Goal: Register for event/course

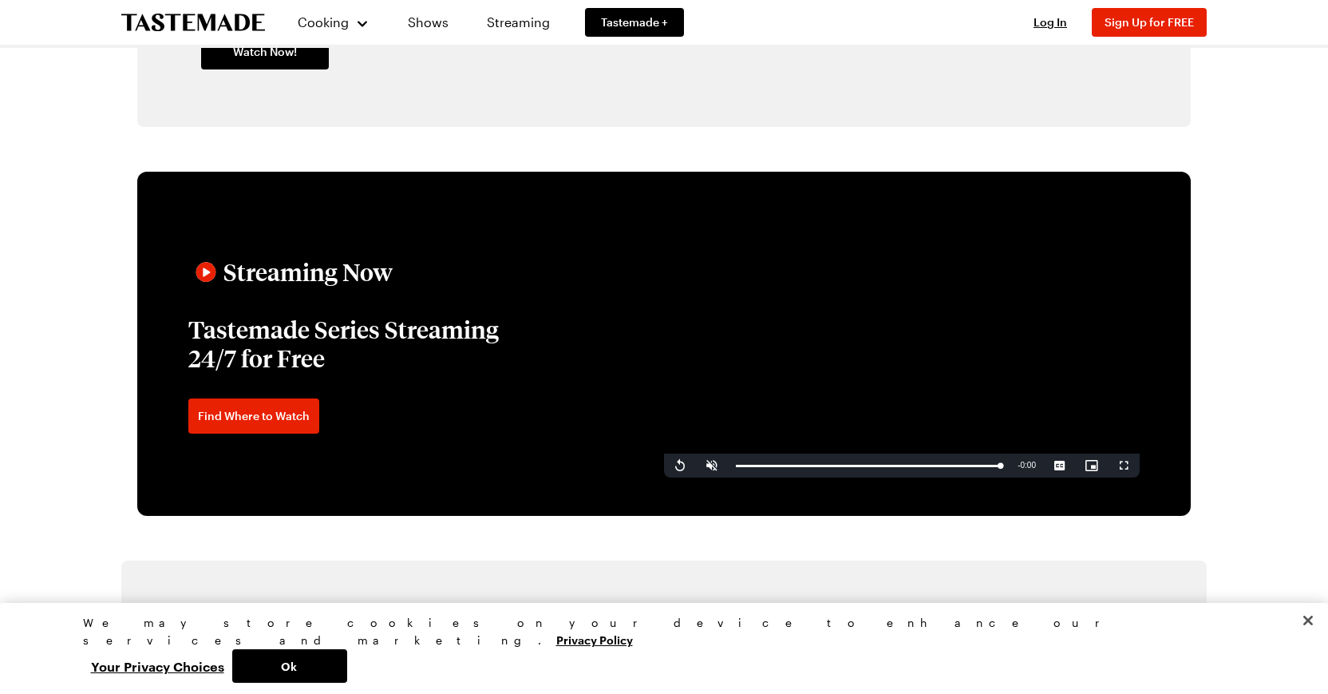
scroll to position [2451, 0]
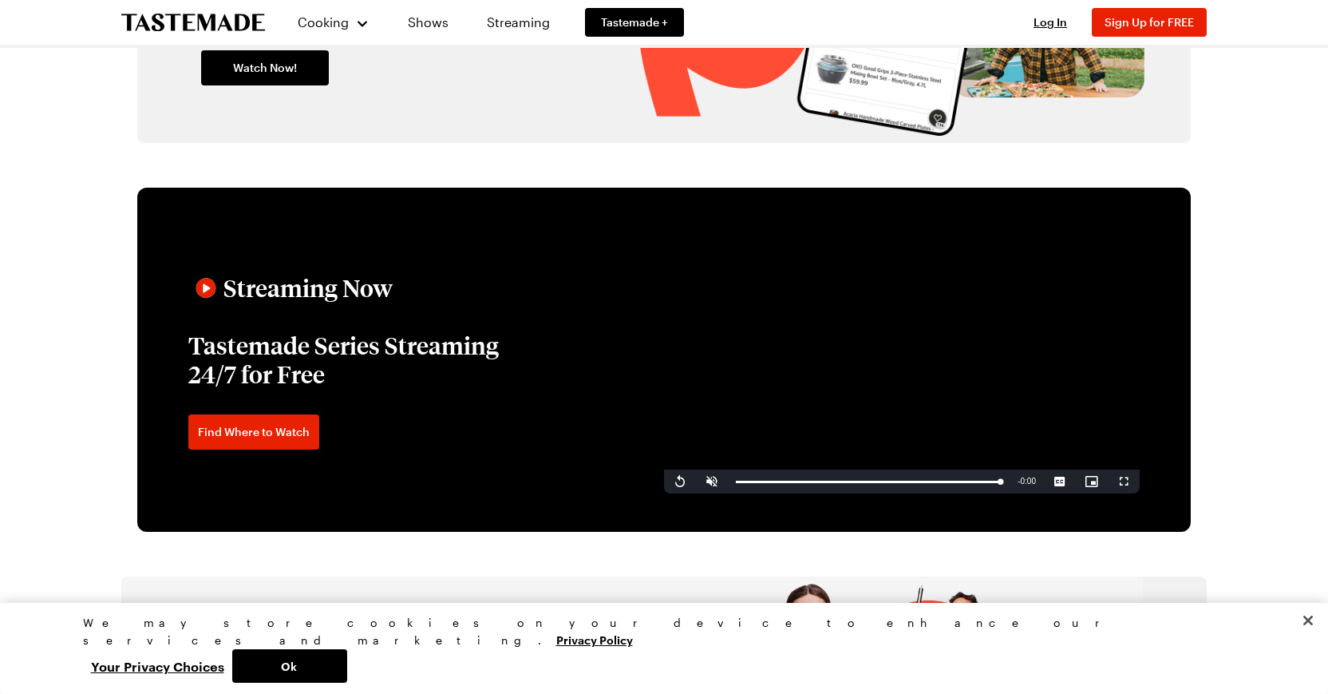
click at [213, 291] on icon at bounding box center [205, 287] width 23 height 23
click at [841, 385] on video "Video Player" at bounding box center [902, 359] width 476 height 267
click at [712, 481] on span "Video Player" at bounding box center [712, 481] width 32 height 0
click at [908, 383] on video "Video Player" at bounding box center [902, 359] width 476 height 267
click at [709, 481] on span "Video Player" at bounding box center [712, 481] width 32 height 0
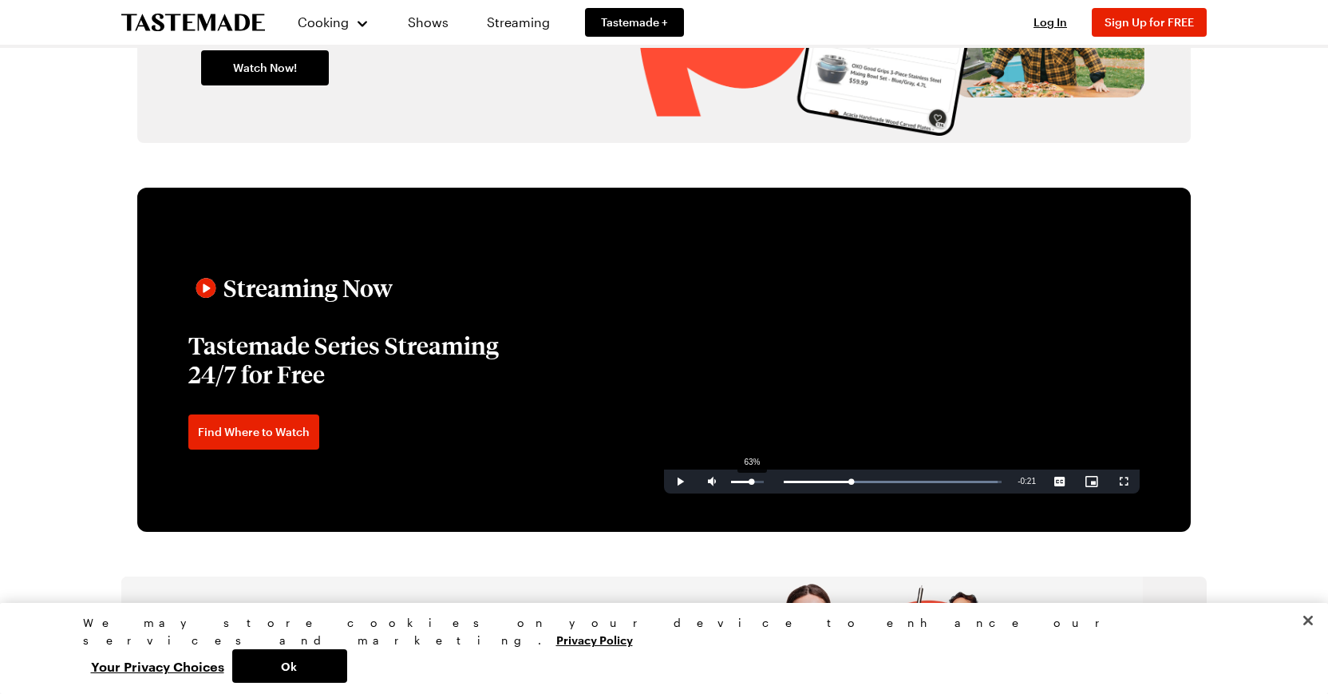
drag, startPoint x: 730, startPoint y: 479, endPoint x: 754, endPoint y: 476, distance: 24.2
click at [754, 476] on div "63%" at bounding box center [747, 481] width 40 height 24
click at [680, 481] on span "Video Player" at bounding box center [680, 481] width 32 height 0
drag, startPoint x: 754, startPoint y: 477, endPoint x: 762, endPoint y: 477, distance: 8.0
click at [762, 477] on div "68%" at bounding box center [747, 481] width 40 height 24
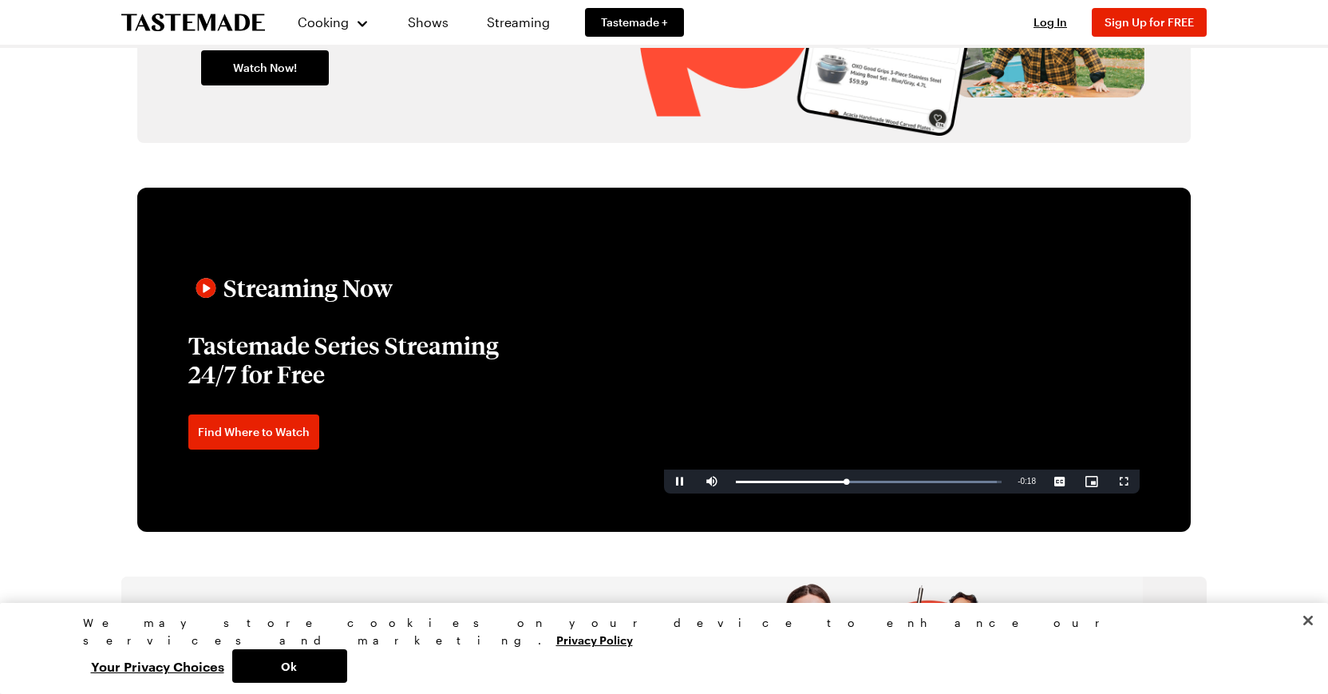
click at [1011, 386] on video "Video Player" at bounding box center [902, 359] width 476 height 267
click at [878, 386] on video "Video Player" at bounding box center [902, 359] width 476 height 267
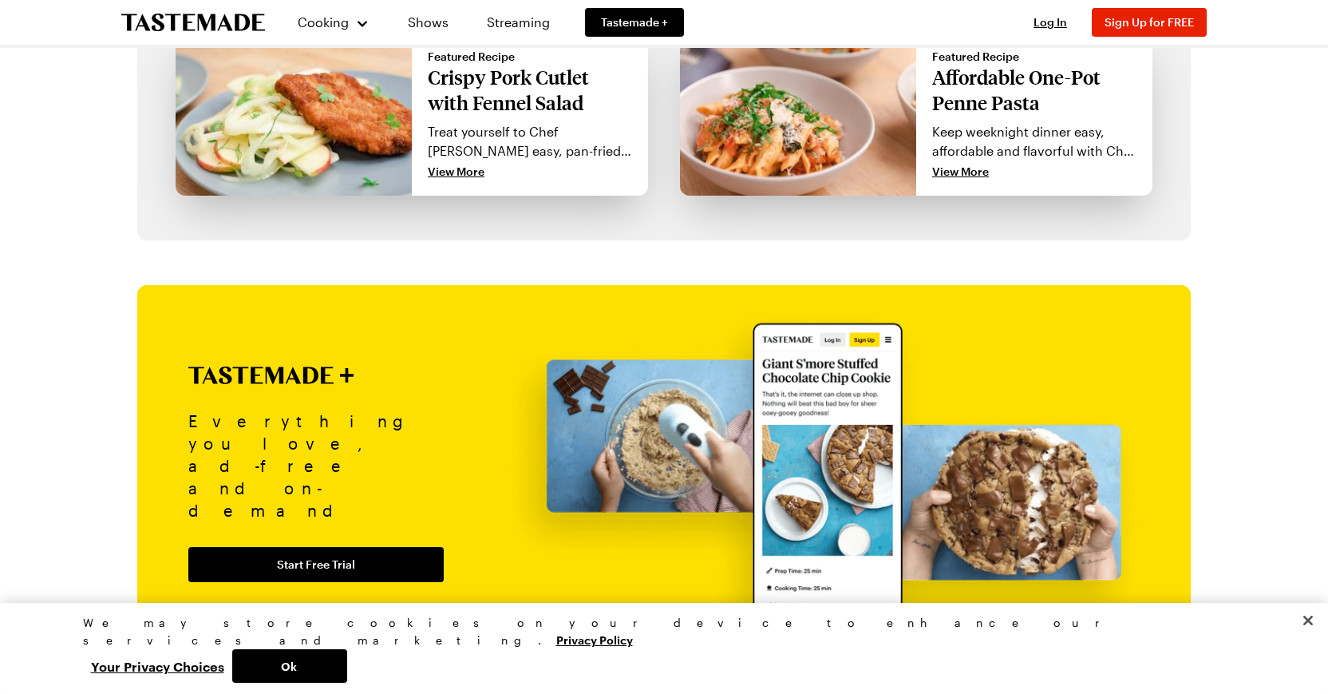
scroll to position [1515, 0]
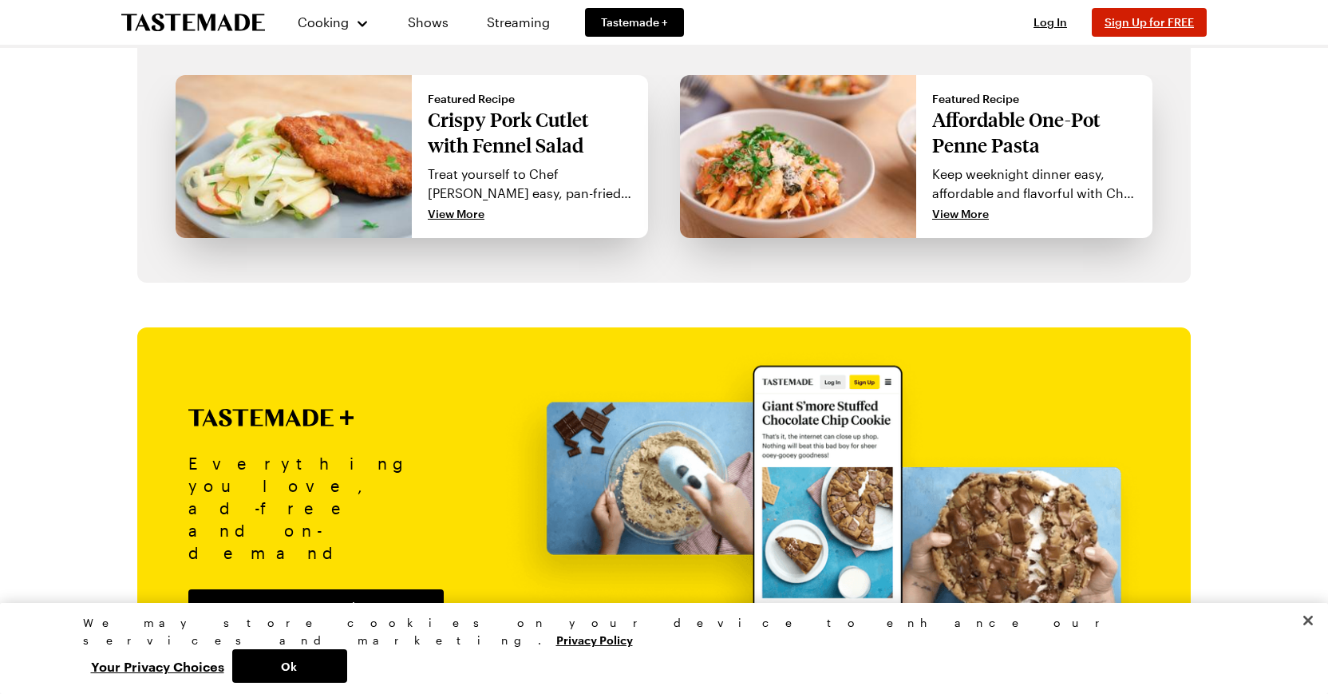
click at [1153, 26] on span "Sign Up for FREE" at bounding box center [1149, 22] width 89 height 14
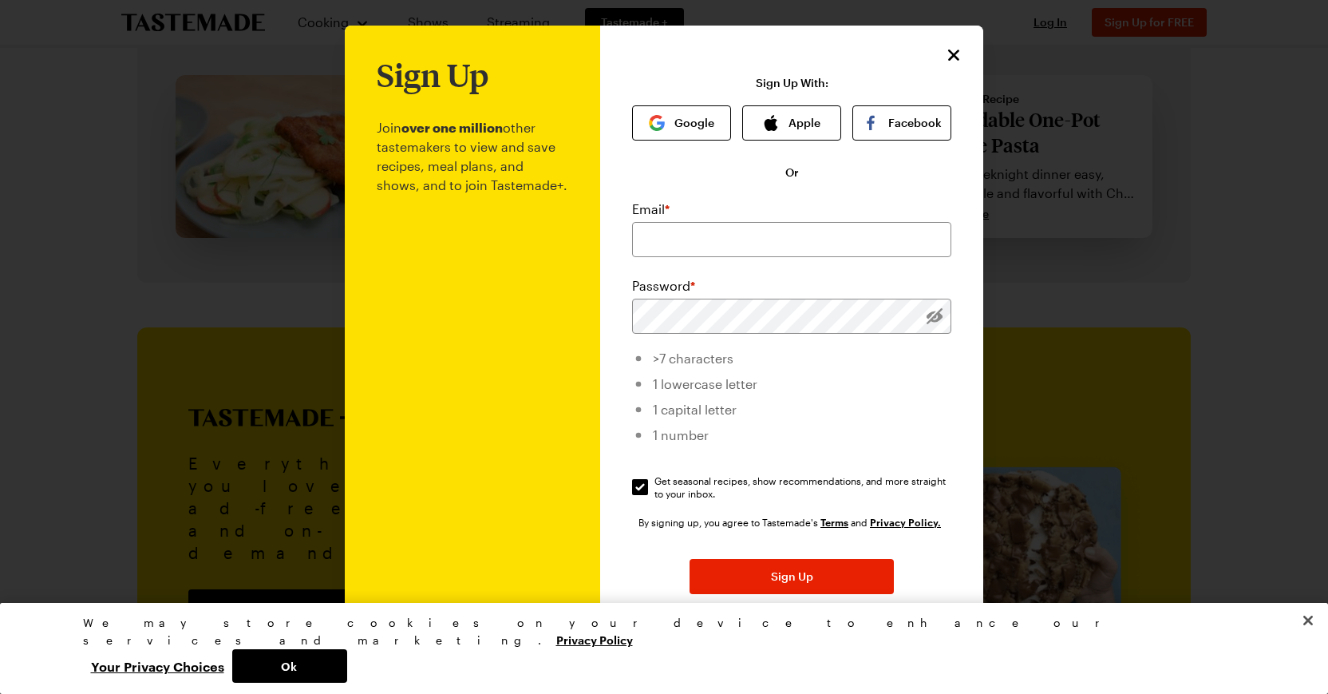
click at [1213, 281] on div at bounding box center [664, 347] width 1328 height 694
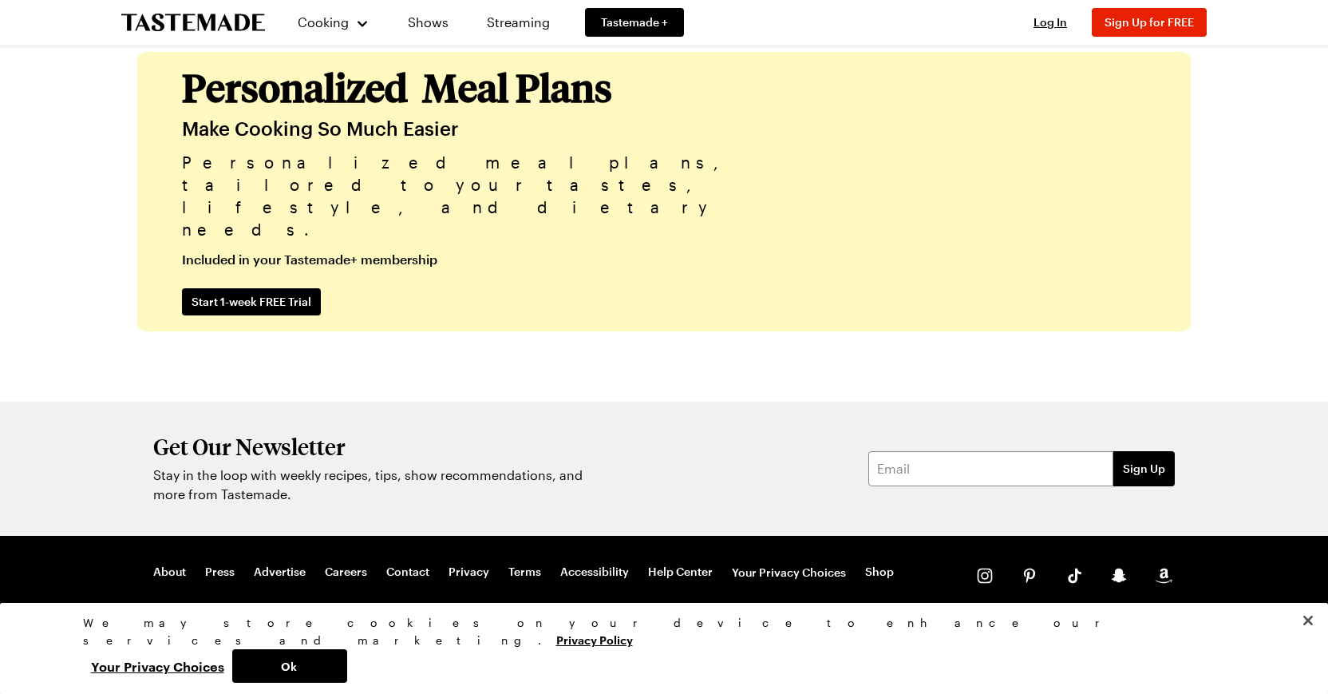
scroll to position [3926, 0]
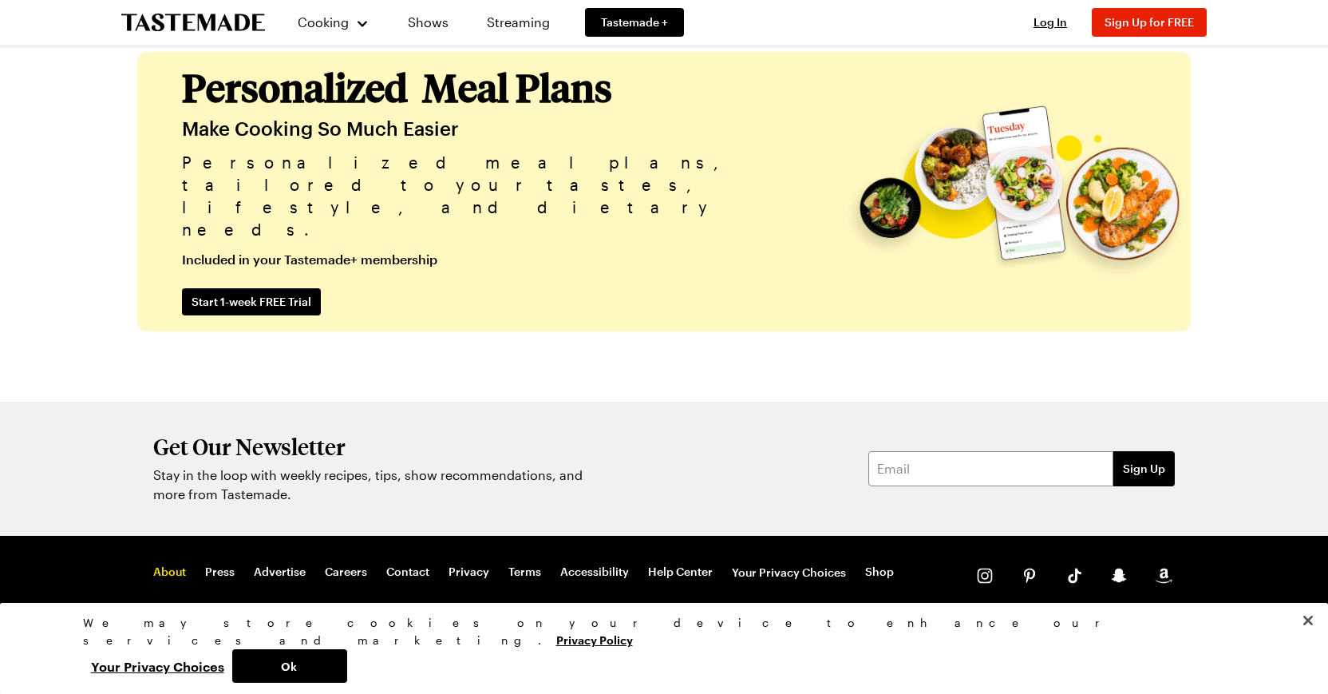
click at [170, 573] on link "About" at bounding box center [169, 572] width 33 height 16
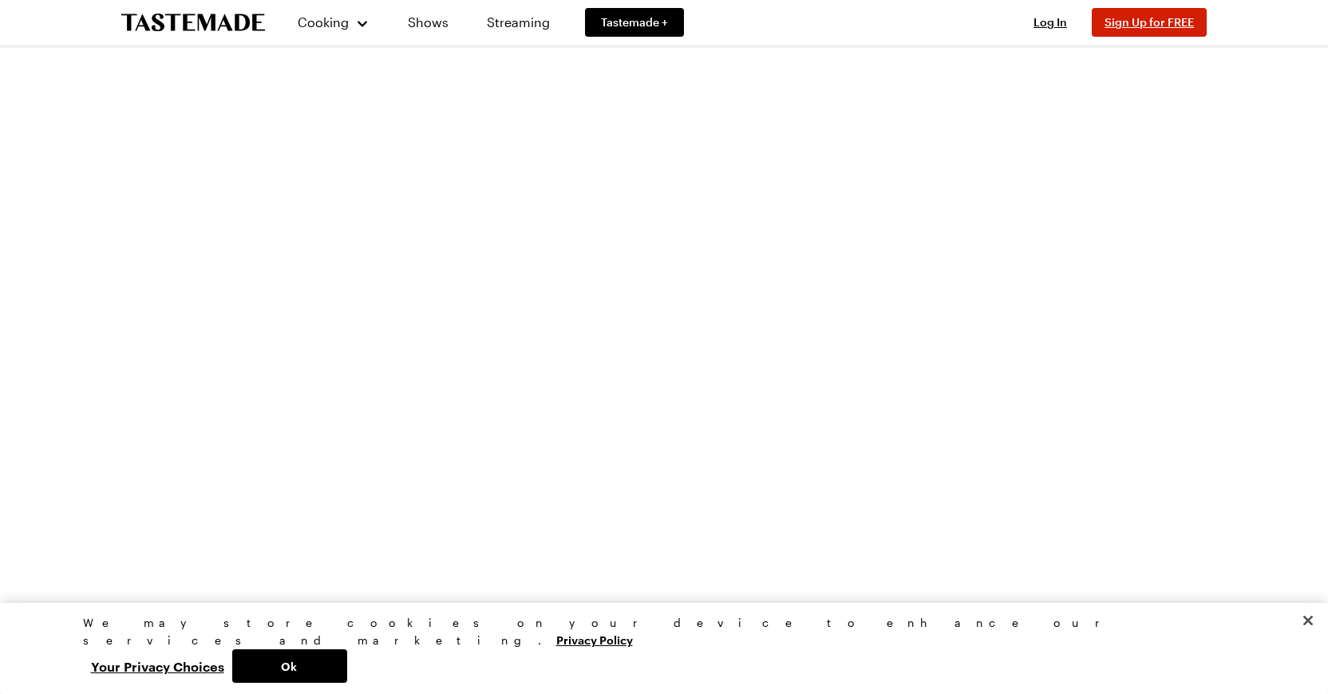
click at [1122, 21] on span "Sign Up for FREE" at bounding box center [1149, 22] width 89 height 14
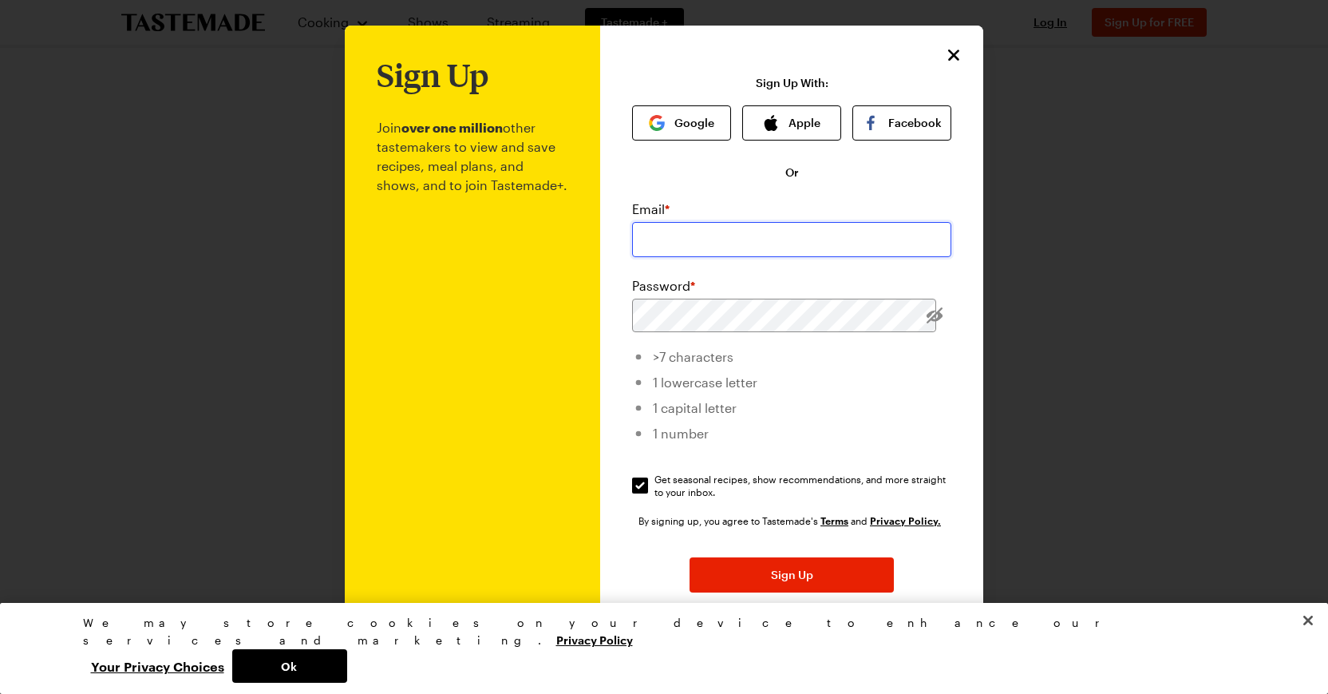
click at [667, 245] on input "email" at bounding box center [791, 239] width 319 height 35
type input "[EMAIL_ADDRESS][DOMAIN_NAME]"
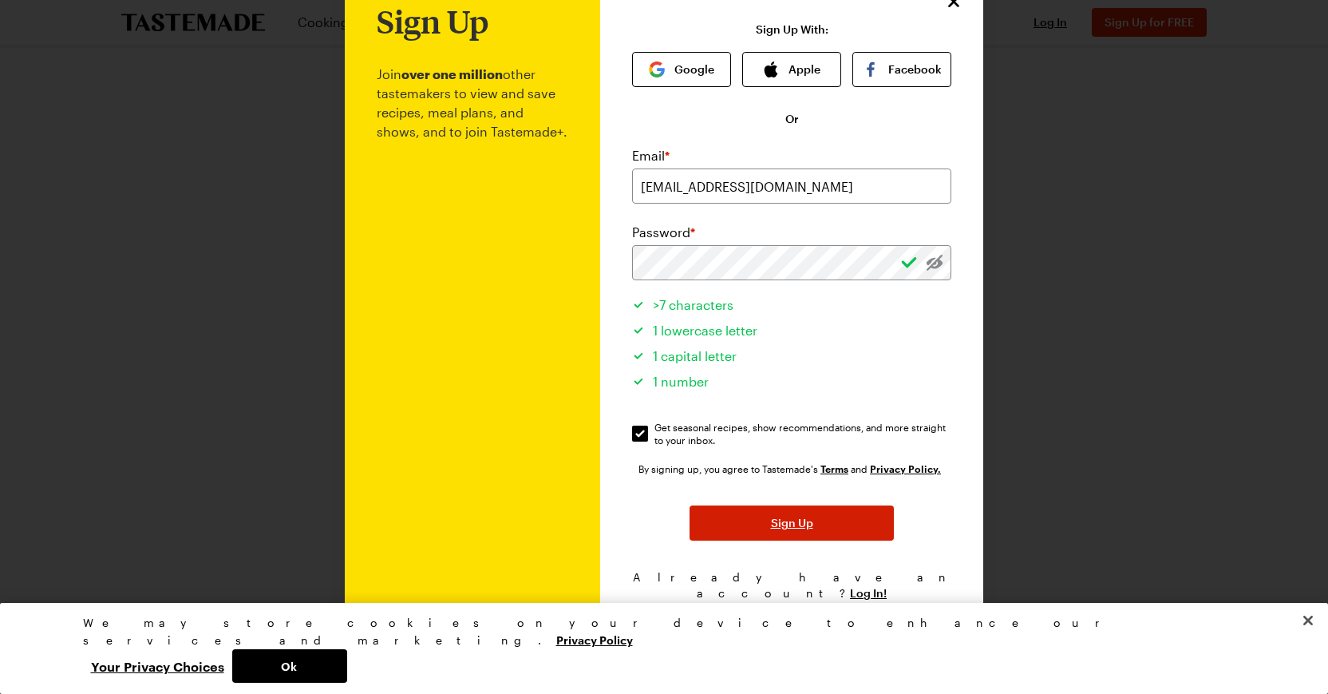
scroll to position [53, 0]
click at [773, 524] on span "Sign Up" at bounding box center [792, 524] width 42 height 16
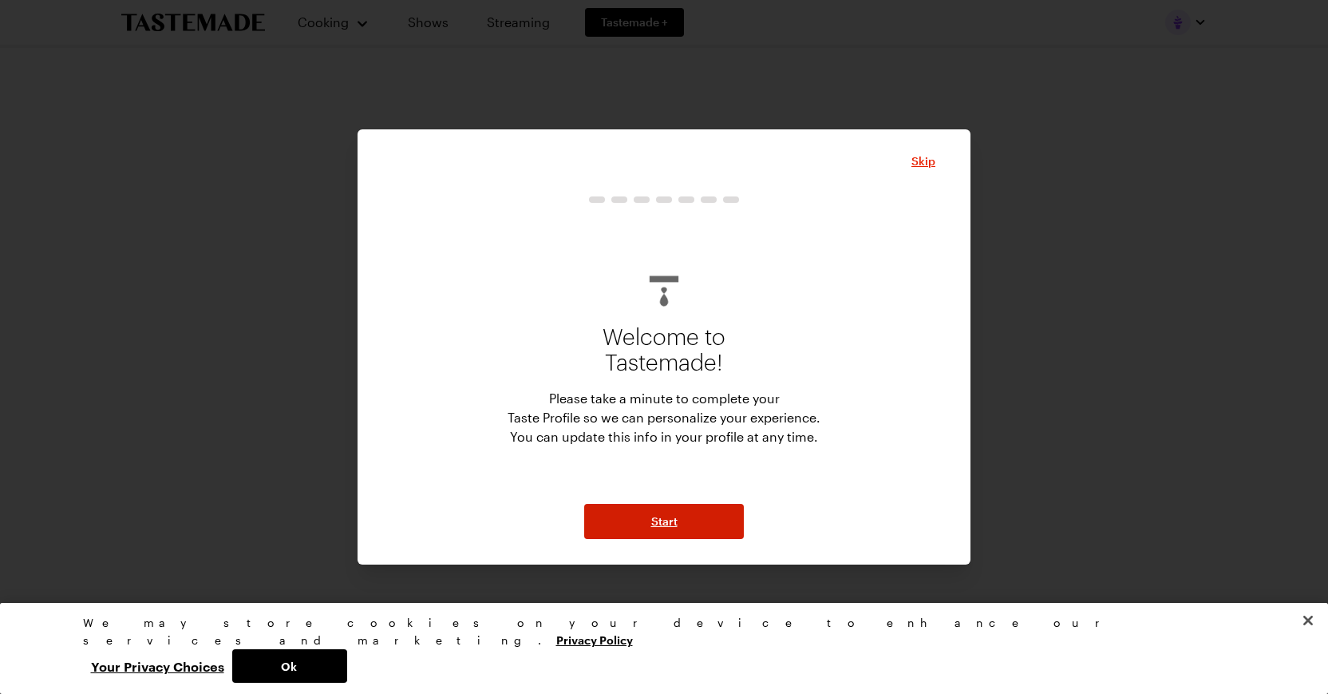
click at [666, 525] on span "Start" at bounding box center [664, 521] width 26 height 16
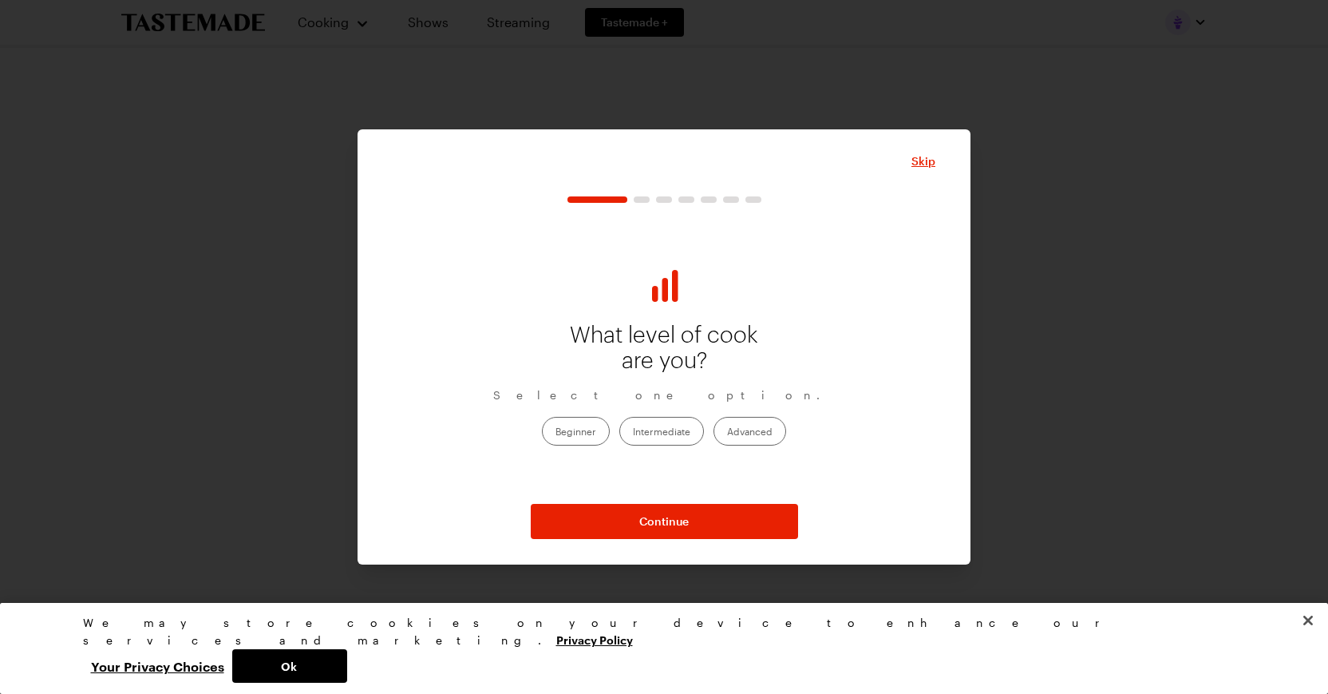
click at [741, 429] on label "Advanced" at bounding box center [750, 431] width 73 height 29
click at [727, 432] on input "Advanced" at bounding box center [727, 432] width 0 height 0
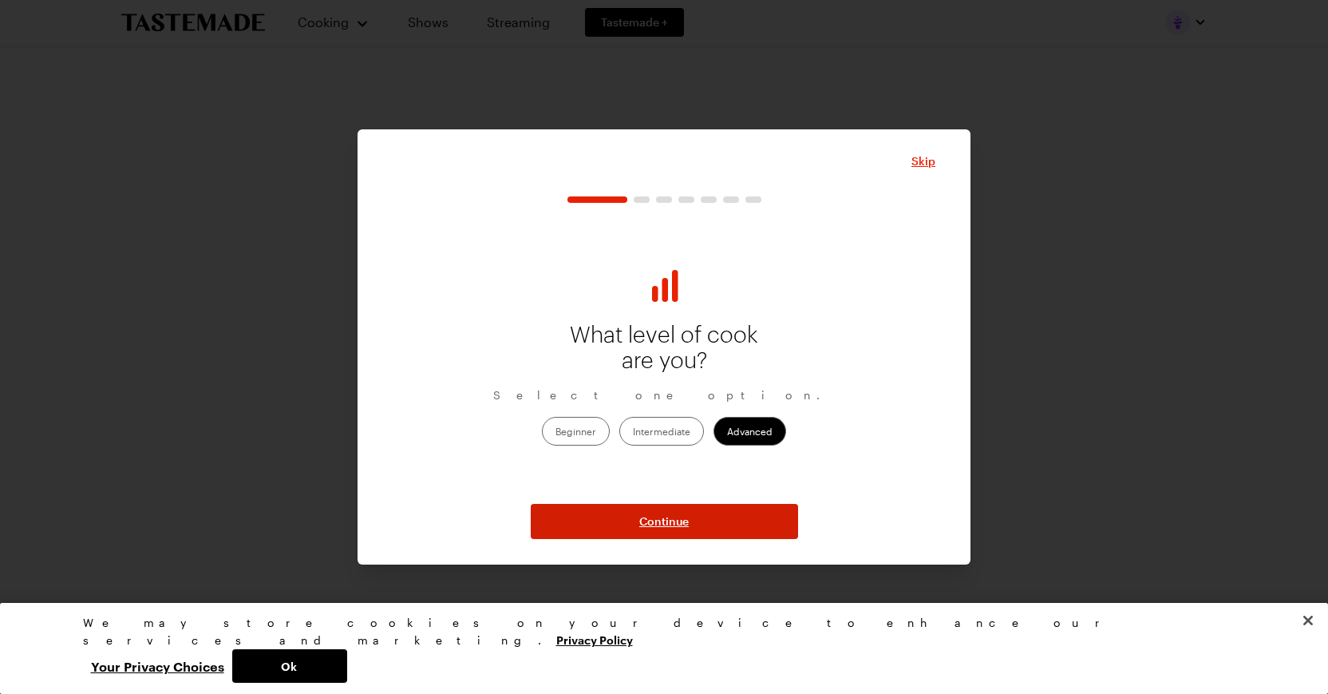
click at [675, 517] on span "Continue" at bounding box center [663, 521] width 49 height 16
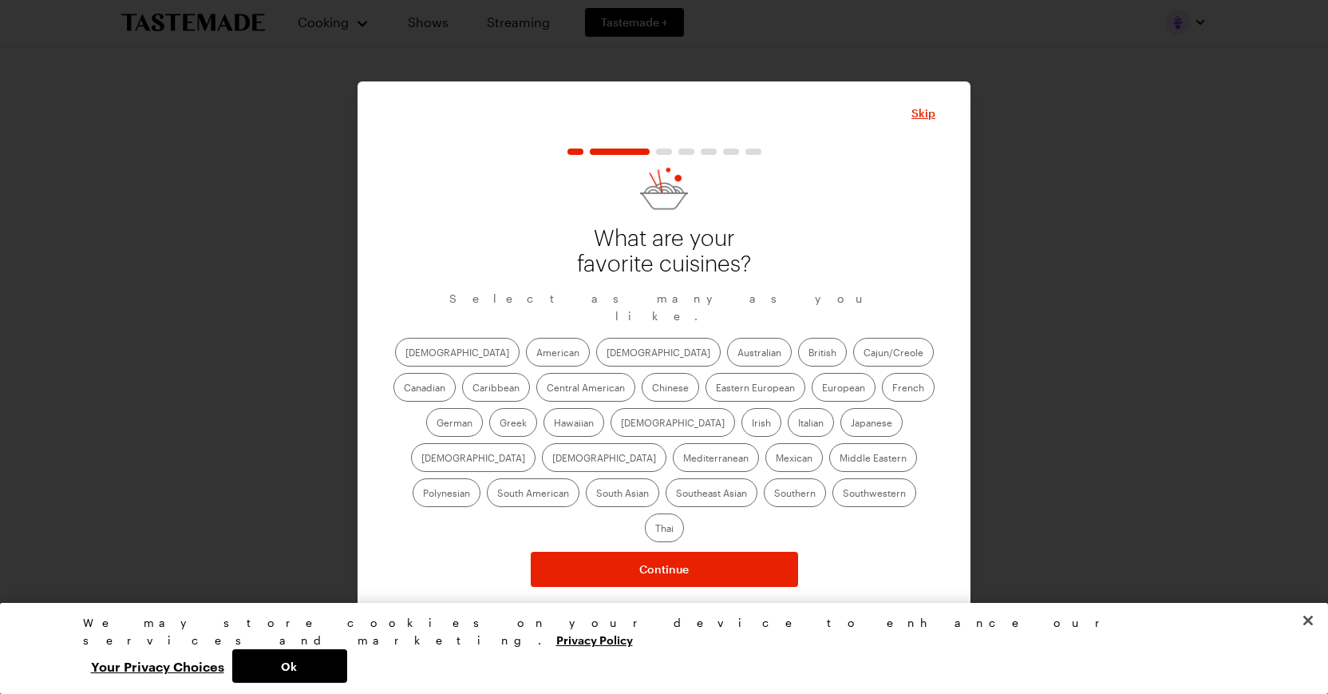
click at [759, 443] on label "Mediterranean" at bounding box center [716, 457] width 86 height 29
click at [683, 459] on input "Mediterranean" at bounding box center [683, 459] width 0 height 0
click at [788, 430] on label "Italian" at bounding box center [811, 422] width 46 height 29
click at [798, 424] on input "Italian" at bounding box center [798, 424] width 0 height 0
click at [764, 506] on label "Southern" at bounding box center [795, 492] width 62 height 29
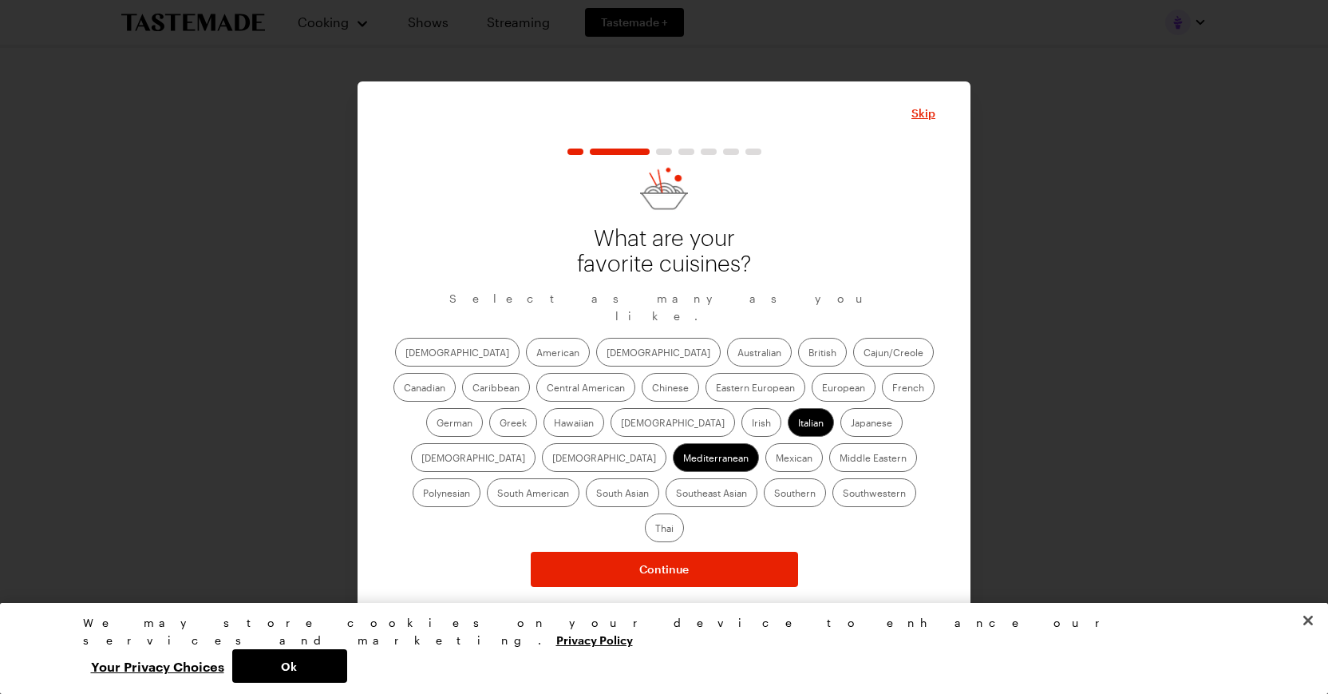
click at [774, 494] on input "Southern" at bounding box center [774, 494] width 0 height 0
click at [684, 513] on label "Thai" at bounding box center [664, 527] width 39 height 29
click at [655, 529] on input "Thai" at bounding box center [655, 529] width 0 height 0
click at [611, 429] on label "[DEMOGRAPHIC_DATA]" at bounding box center [673, 422] width 125 height 29
click at [621, 424] on input "[DEMOGRAPHIC_DATA]" at bounding box center [621, 424] width 0 height 0
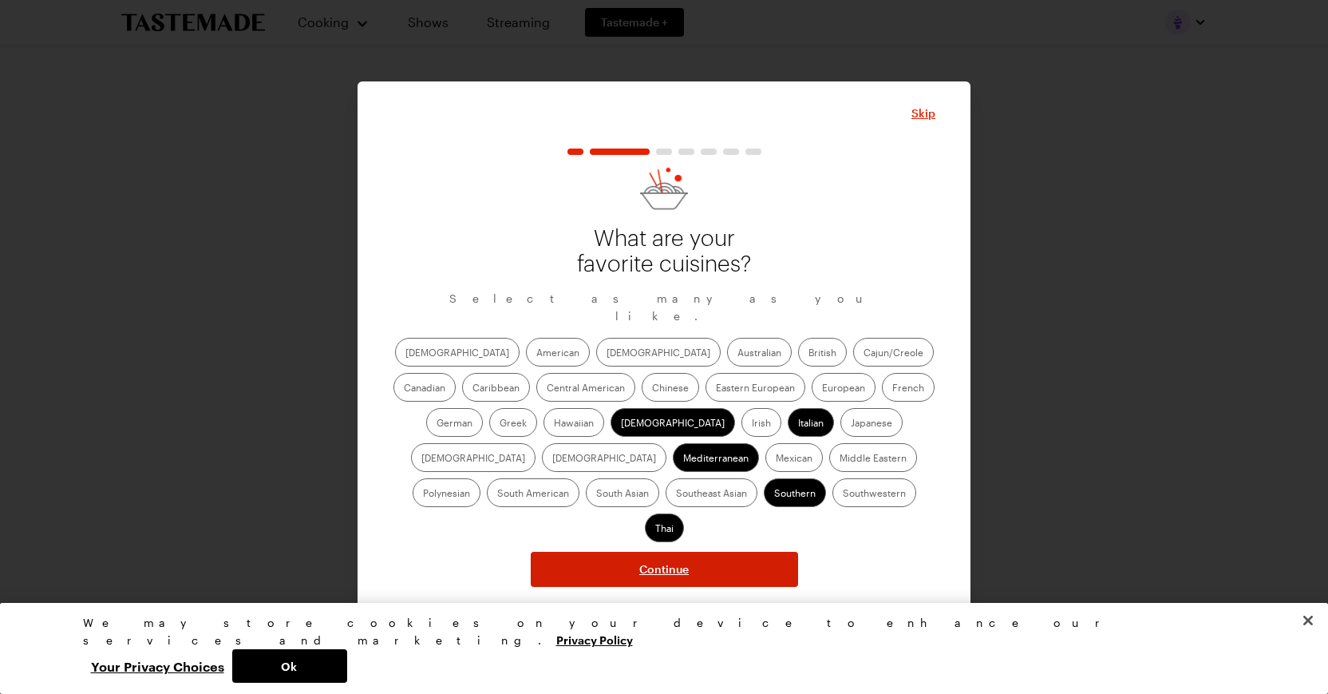
click at [641, 561] on span "Continue" at bounding box center [663, 569] width 49 height 16
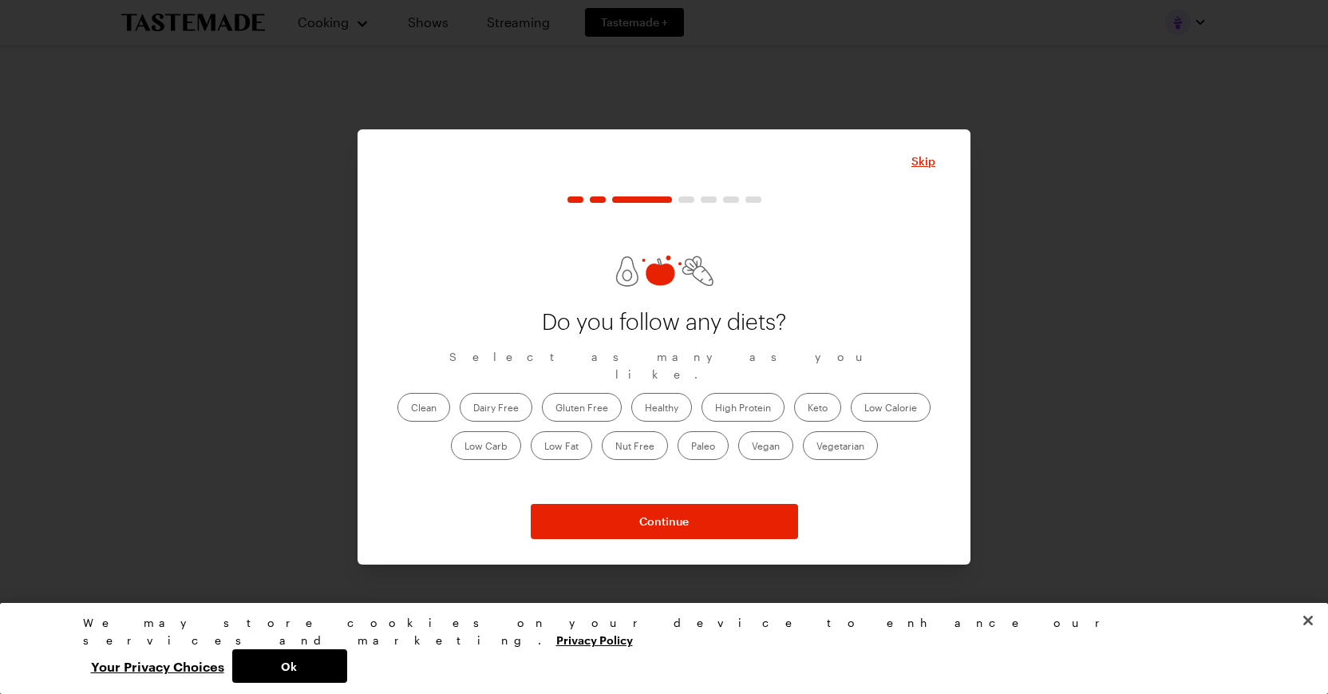
click at [428, 395] on label "Clean" at bounding box center [424, 407] width 53 height 29
click at [411, 409] on input "Clean" at bounding box center [411, 409] width 0 height 0
click at [848, 431] on label "Vegetarian" at bounding box center [840, 445] width 75 height 29
click at [817, 447] on input "Vegetarian" at bounding box center [817, 447] width 0 height 0
click at [773, 433] on label "Vegan" at bounding box center [765, 445] width 55 height 29
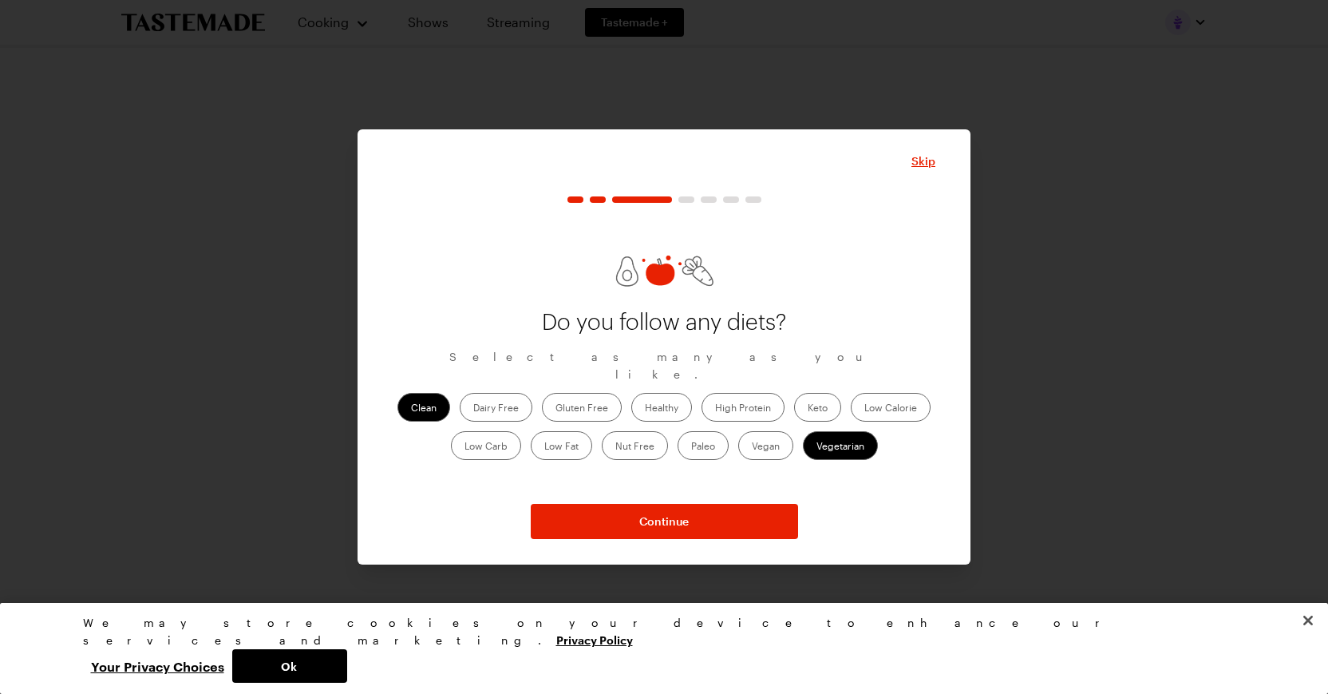
click at [752, 447] on input "Vegan" at bounding box center [752, 447] width 0 height 0
click at [655, 394] on label "Healthy" at bounding box center [661, 407] width 61 height 29
click at [645, 409] on input "Healthy" at bounding box center [645, 409] width 0 height 0
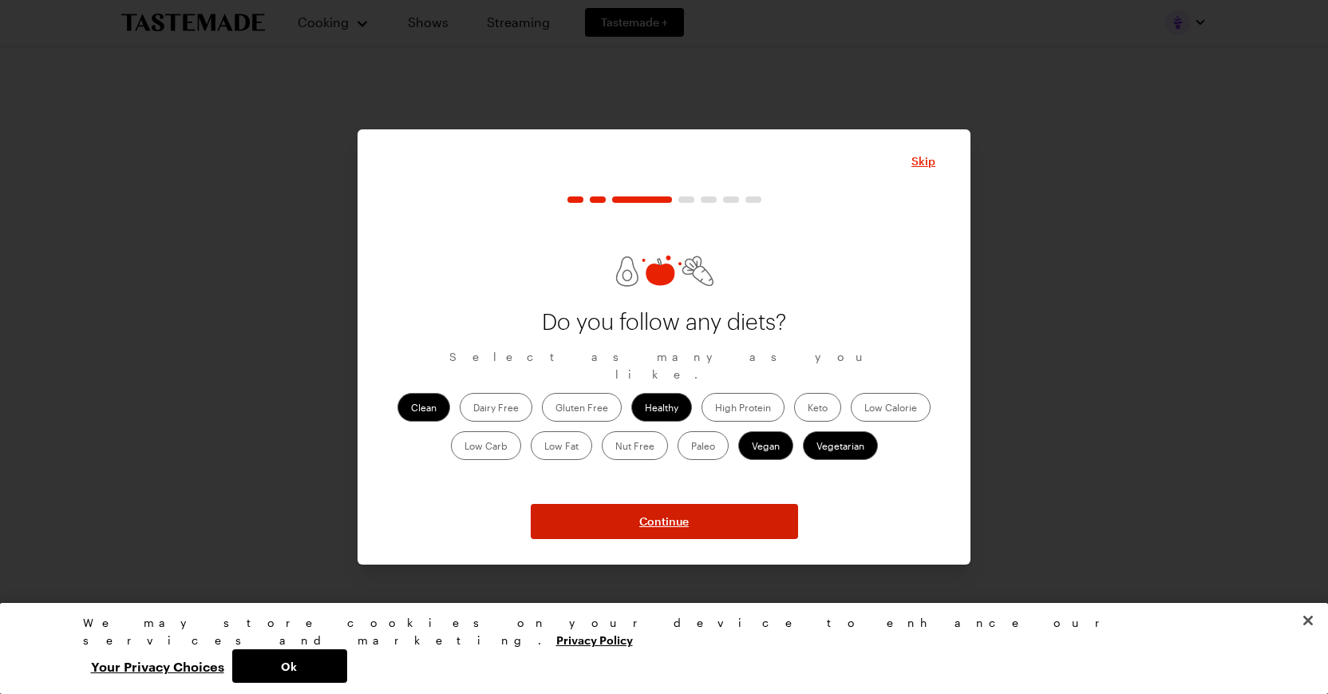
click at [649, 517] on span "Continue" at bounding box center [663, 521] width 49 height 16
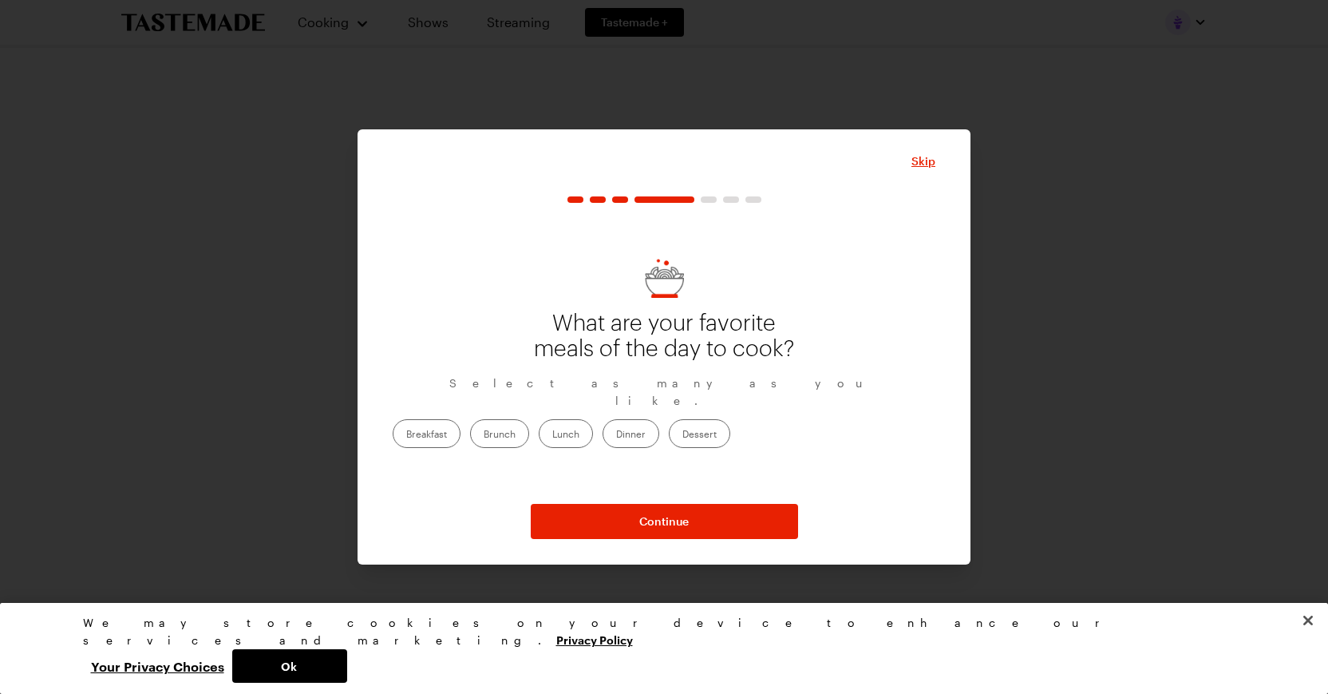
click at [461, 425] on label "Breakfast" at bounding box center [427, 433] width 68 height 29
click at [406, 435] on input "Breakfast" at bounding box center [406, 435] width 0 height 0
click at [659, 421] on label "Dinner" at bounding box center [631, 433] width 57 height 29
click at [616, 435] on input "Dinner" at bounding box center [616, 435] width 0 height 0
click at [730, 421] on label "Dessert" at bounding box center [699, 433] width 61 height 29
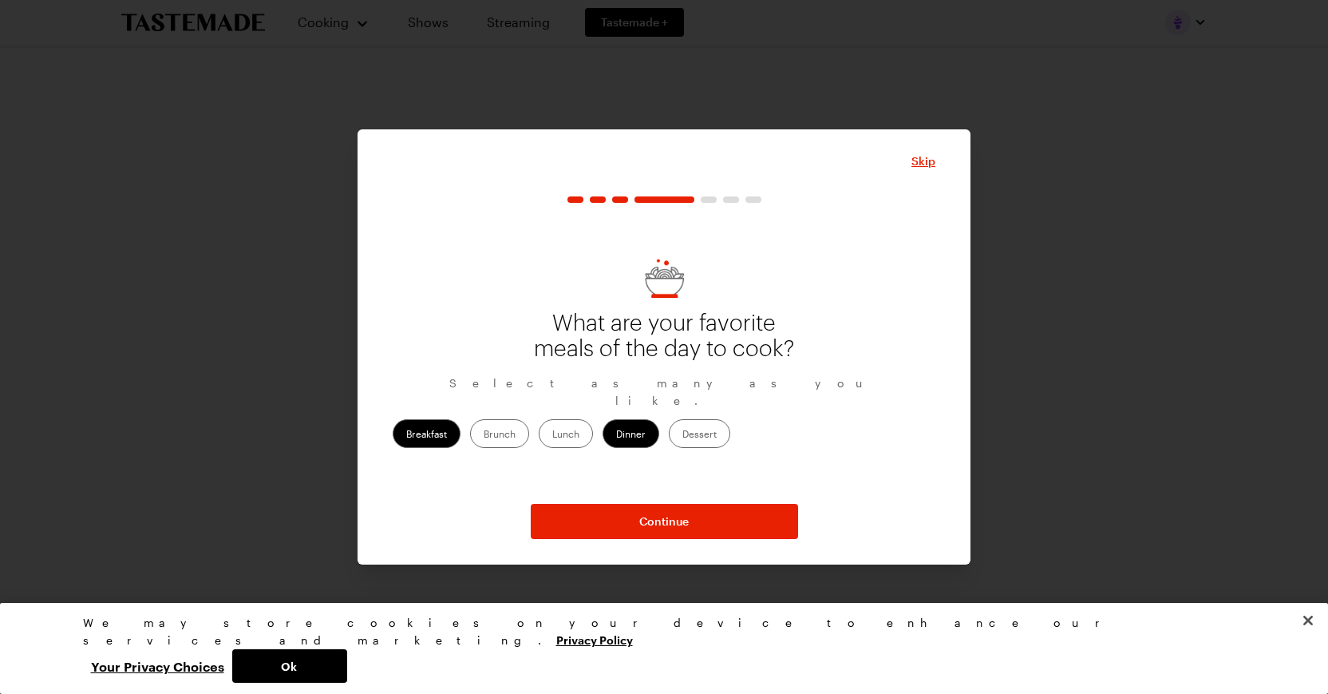
click at [682, 435] on input "Dessert" at bounding box center [682, 435] width 0 height 0
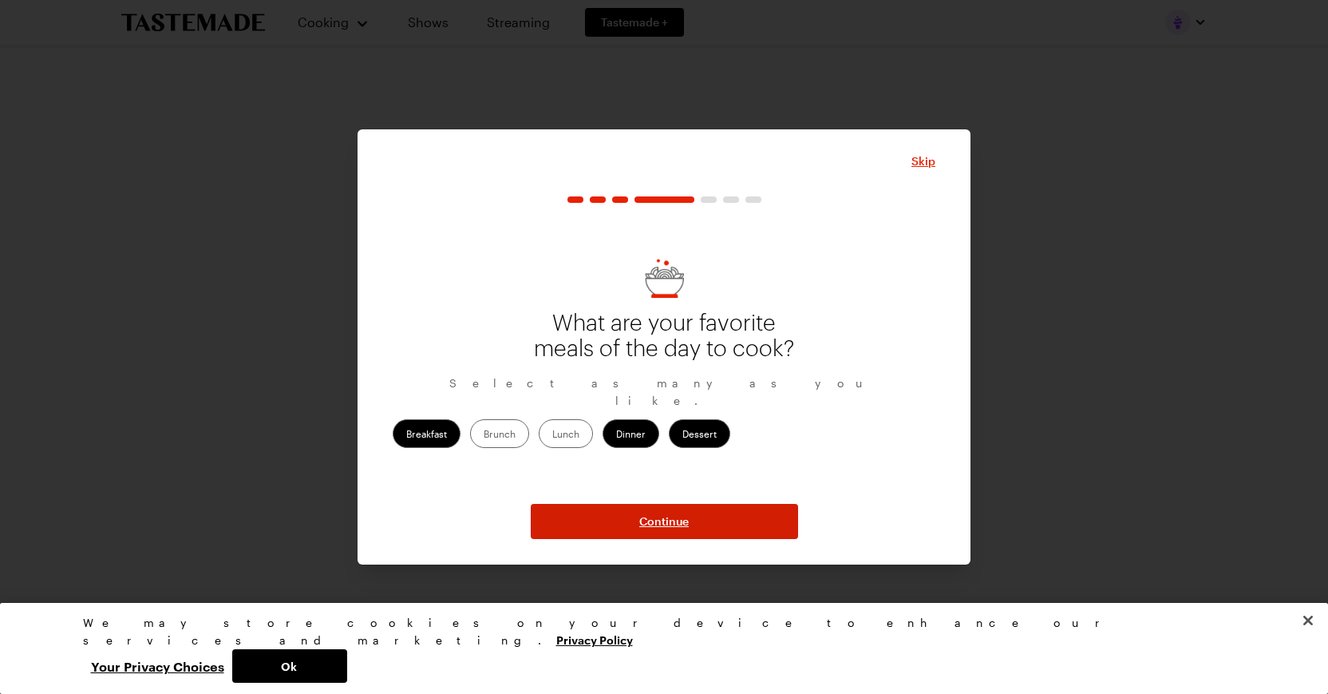
click at [661, 524] on span "Continue" at bounding box center [663, 521] width 49 height 16
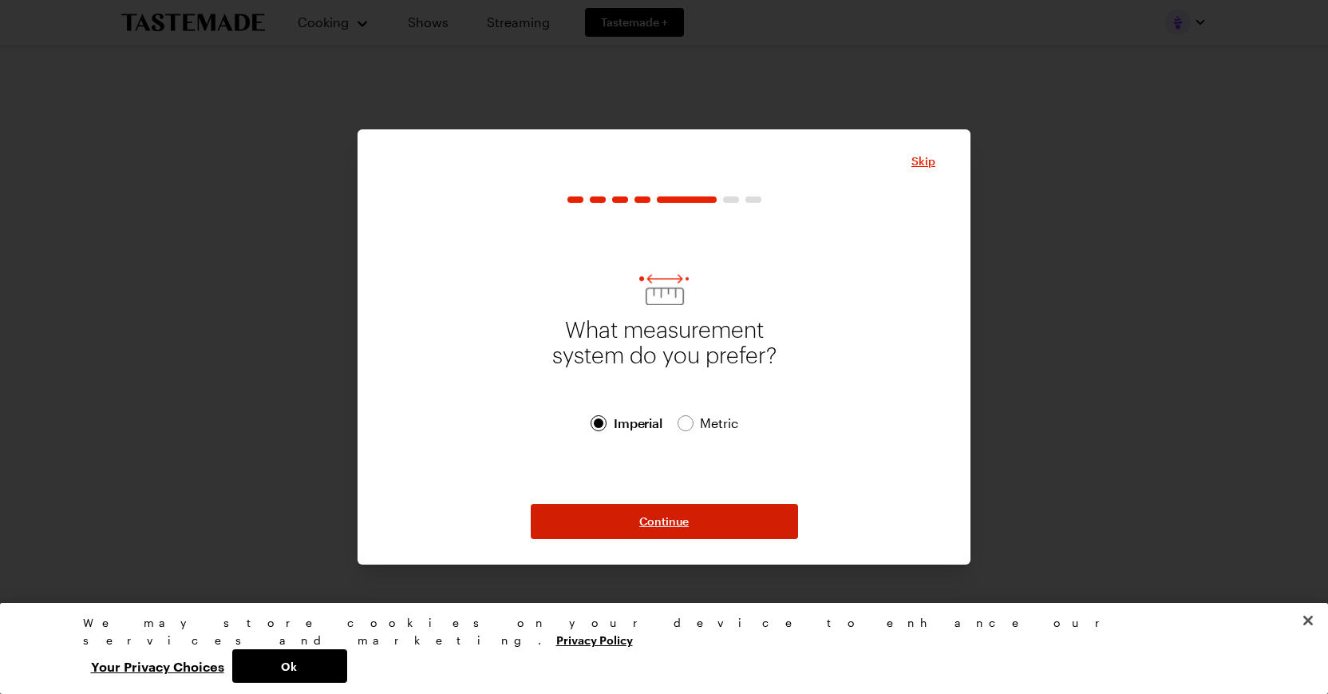
click at [659, 520] on span "Continue" at bounding box center [663, 521] width 49 height 16
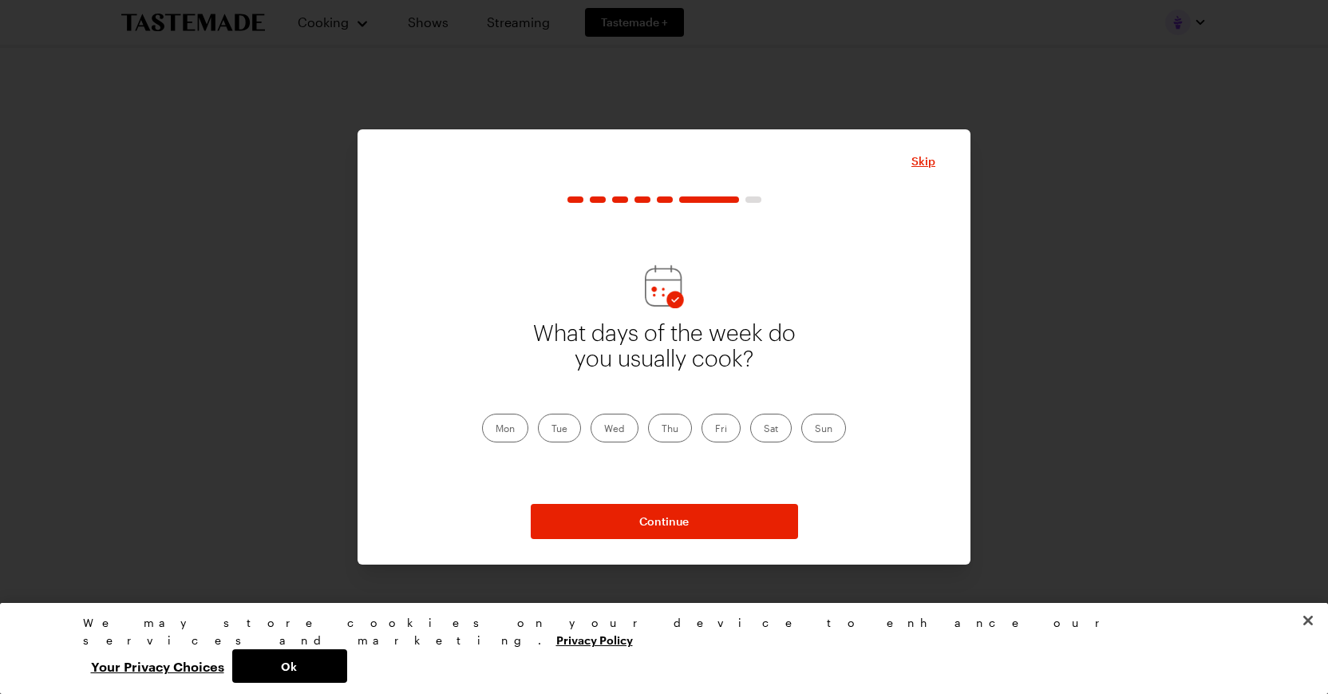
click at [500, 427] on label "Mon" at bounding box center [505, 427] width 46 height 29
click at [496, 429] on input "Mon" at bounding box center [496, 429] width 0 height 0
click at [560, 429] on label "Tue" at bounding box center [559, 427] width 43 height 29
click at [552, 429] on input "Tue" at bounding box center [552, 429] width 0 height 0
click at [607, 427] on label "Wed" at bounding box center [615, 427] width 48 height 29
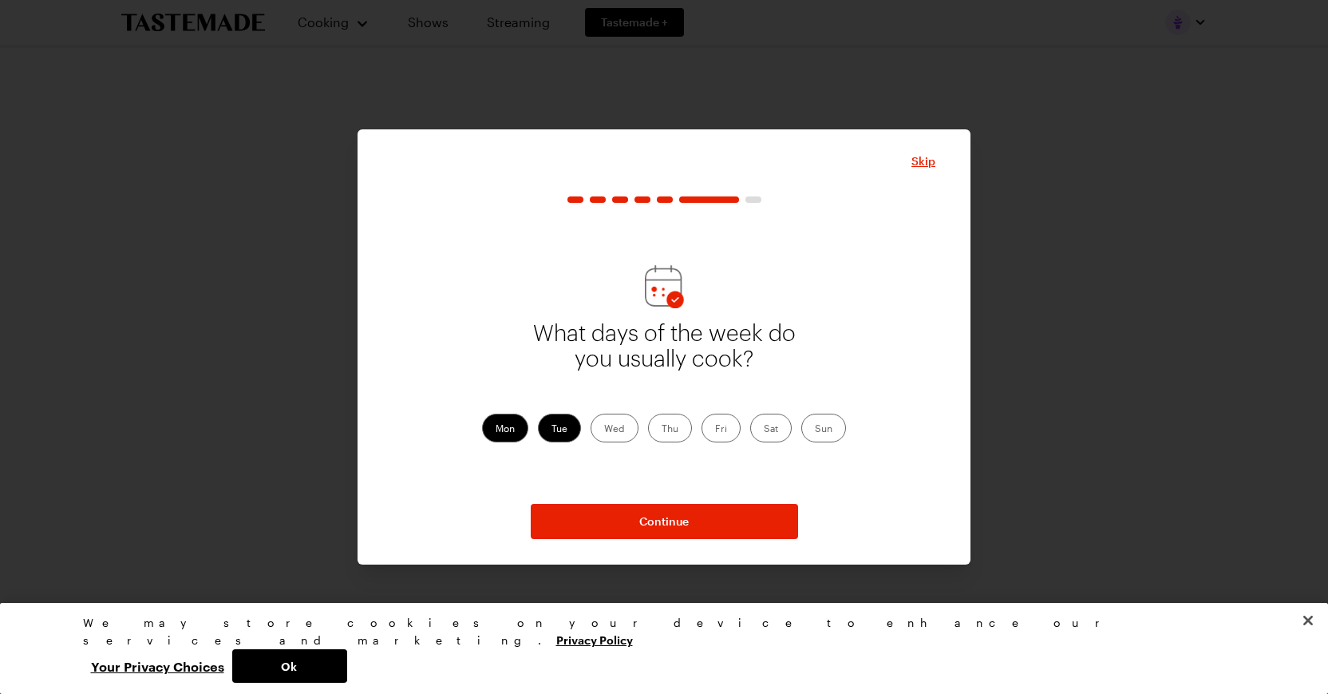
click at [604, 429] on input "Wed" at bounding box center [604, 429] width 0 height 0
click at [682, 423] on label "Thu" at bounding box center [670, 427] width 44 height 29
click at [662, 429] on input "Thu" at bounding box center [662, 429] width 0 height 0
click at [729, 428] on label "Fri" at bounding box center [721, 427] width 39 height 29
click at [715, 429] on input "Fri" at bounding box center [715, 429] width 0 height 0
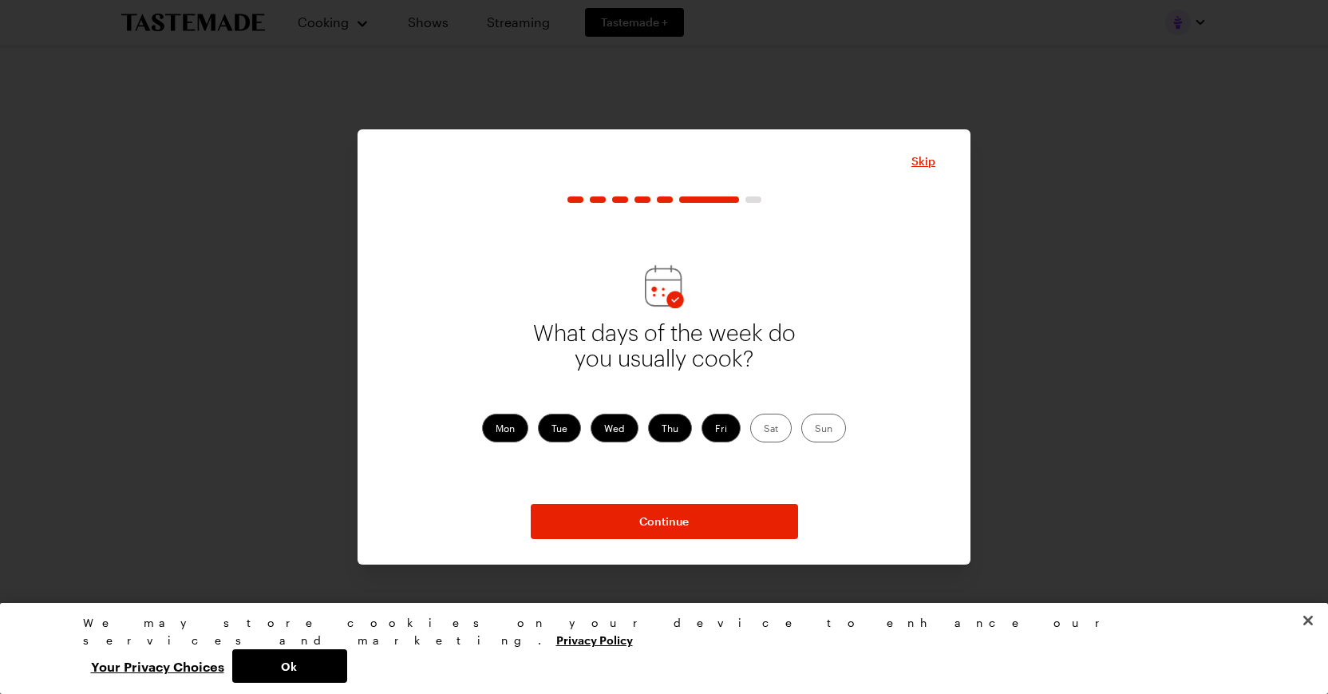
click at [769, 426] on label "Sat" at bounding box center [771, 427] width 42 height 29
click at [764, 429] on input "Sat" at bounding box center [764, 429] width 0 height 0
click at [827, 427] on label "Sun" at bounding box center [823, 427] width 45 height 29
click at [815, 429] on input "Sun" at bounding box center [815, 429] width 0 height 0
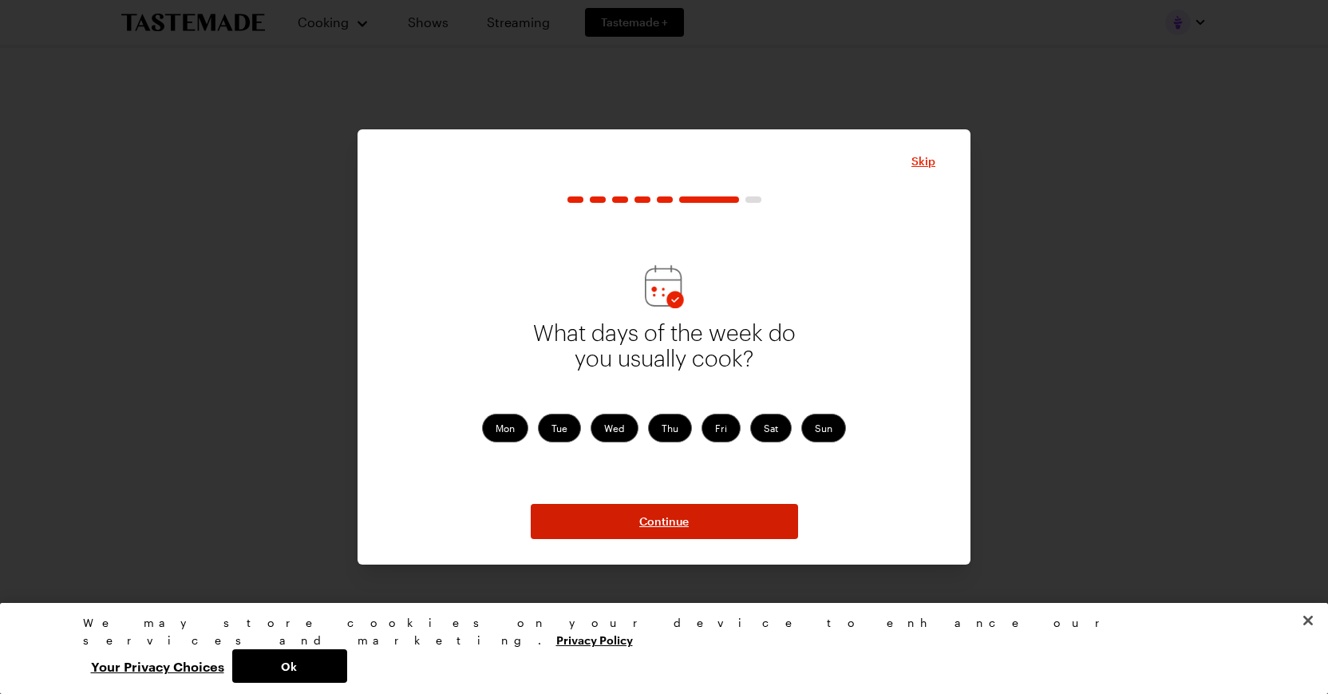
click at [672, 523] on span "Continue" at bounding box center [663, 521] width 49 height 16
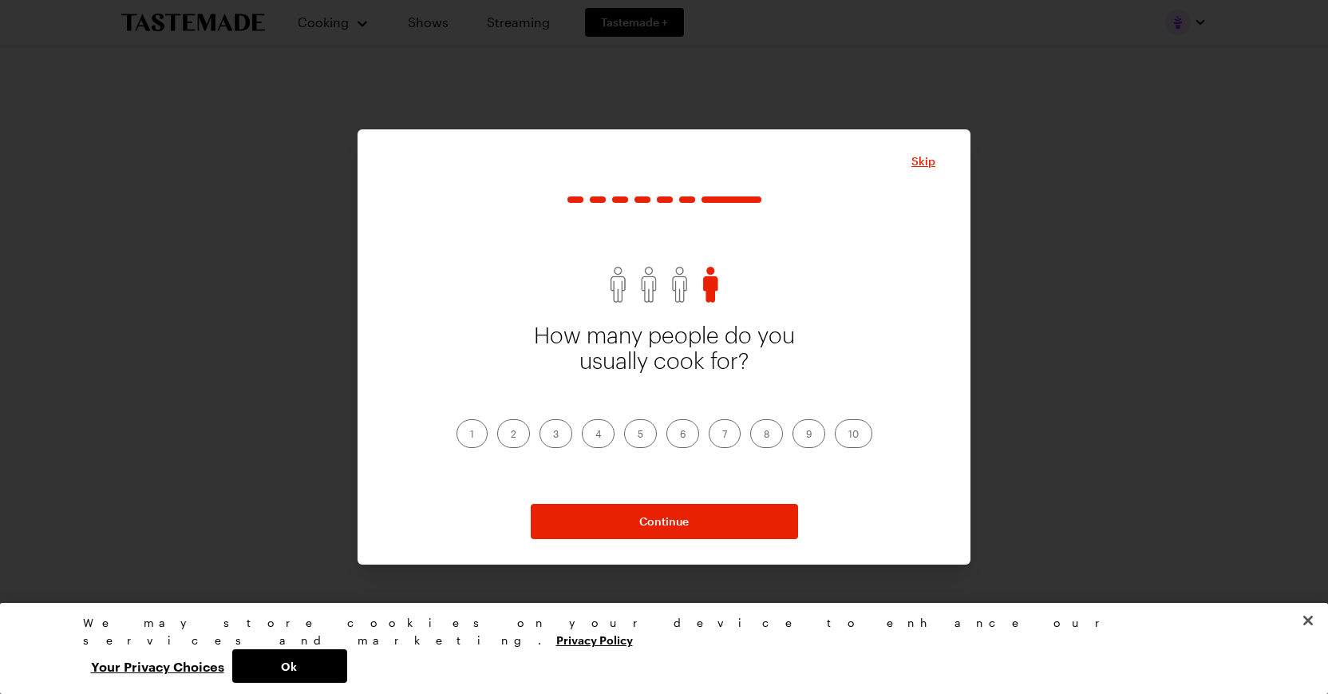
click at [558, 438] on label "3" at bounding box center [556, 433] width 33 height 29
click at [553, 435] on input "3" at bounding box center [553, 435] width 0 height 0
click at [623, 522] on button "Continue" at bounding box center [664, 521] width 267 height 35
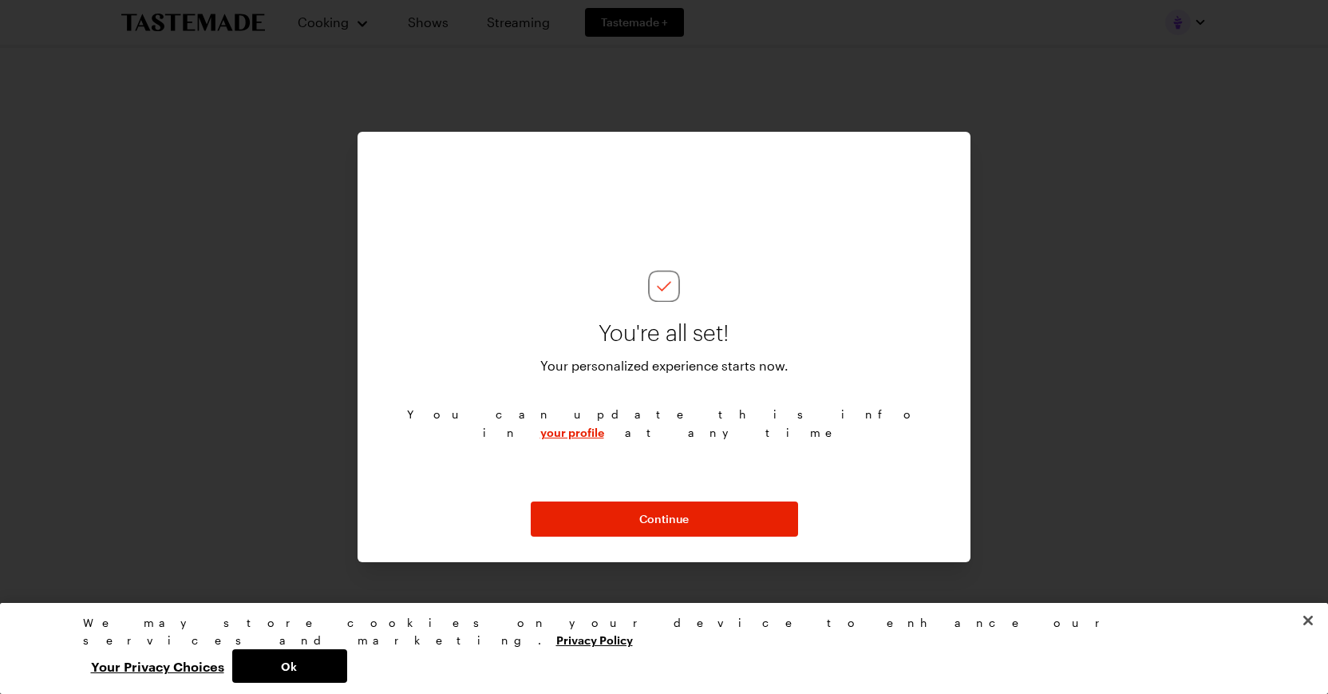
click at [604, 424] on link "your profile" at bounding box center [572, 431] width 64 height 15
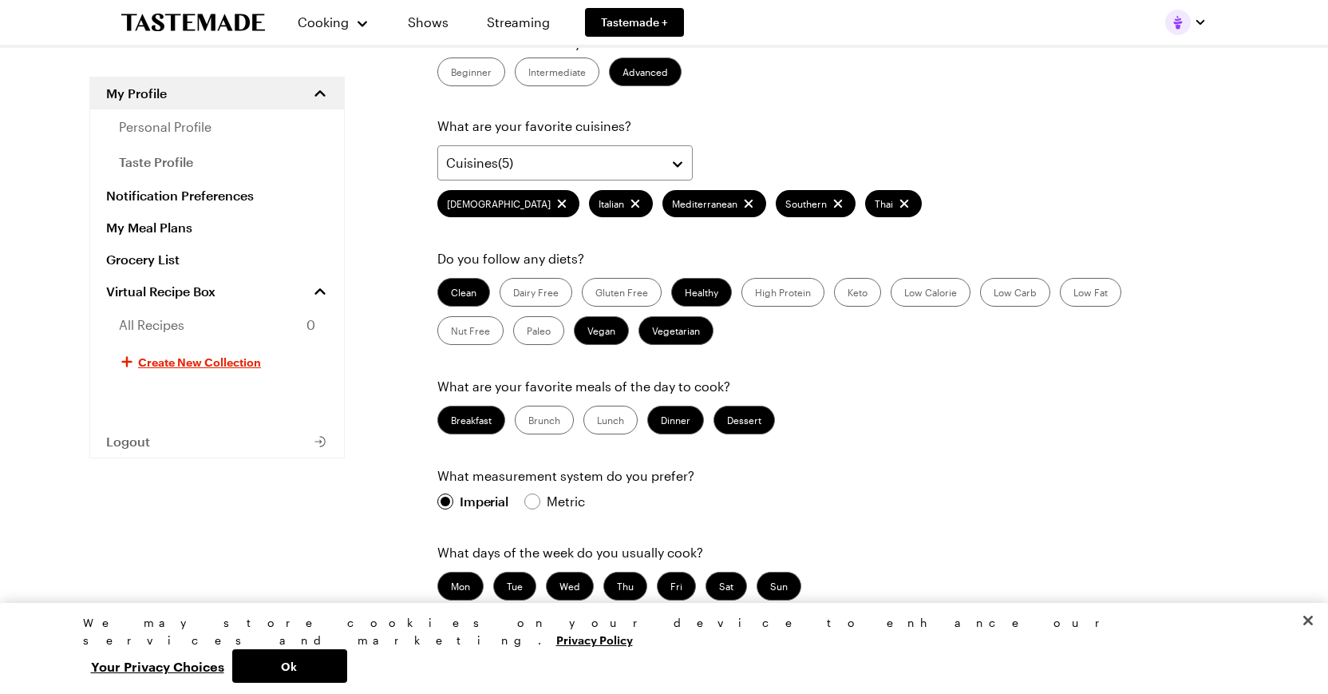
scroll to position [243, 0]
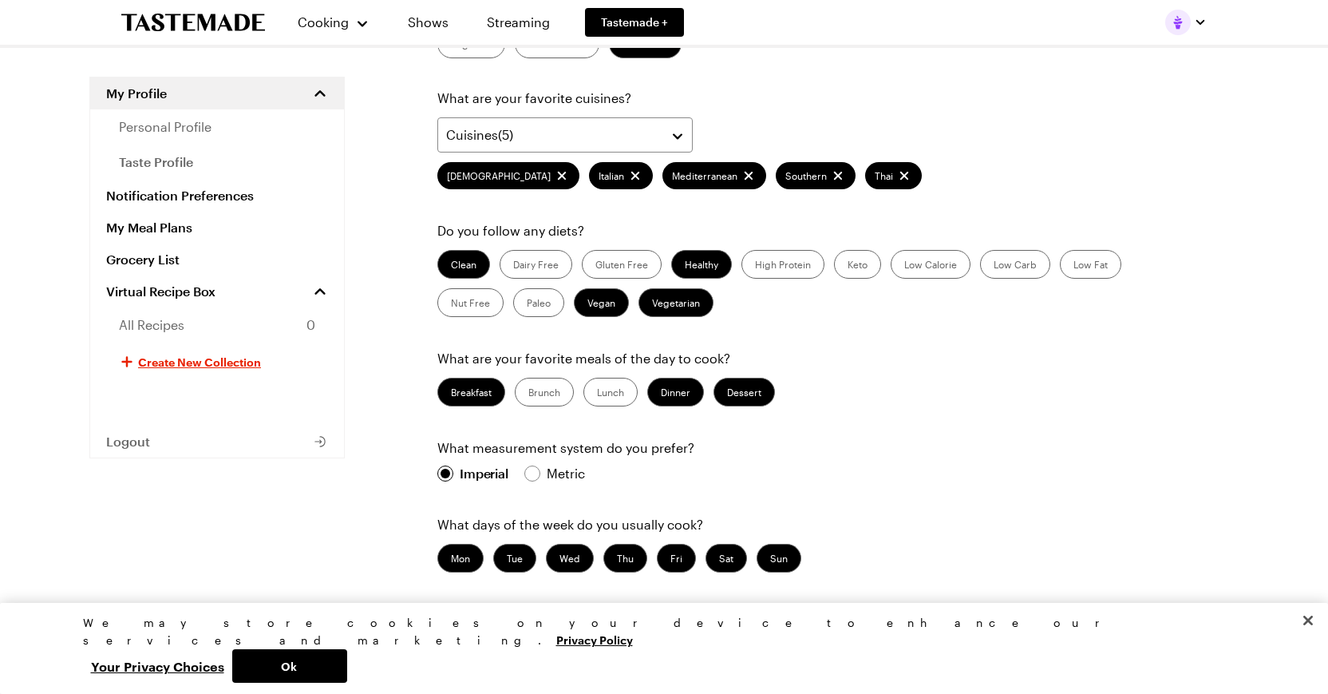
click at [614, 390] on label "Lunch" at bounding box center [611, 392] width 54 height 29
click at [597, 394] on input "Lunch" at bounding box center [597, 394] width 0 height 0
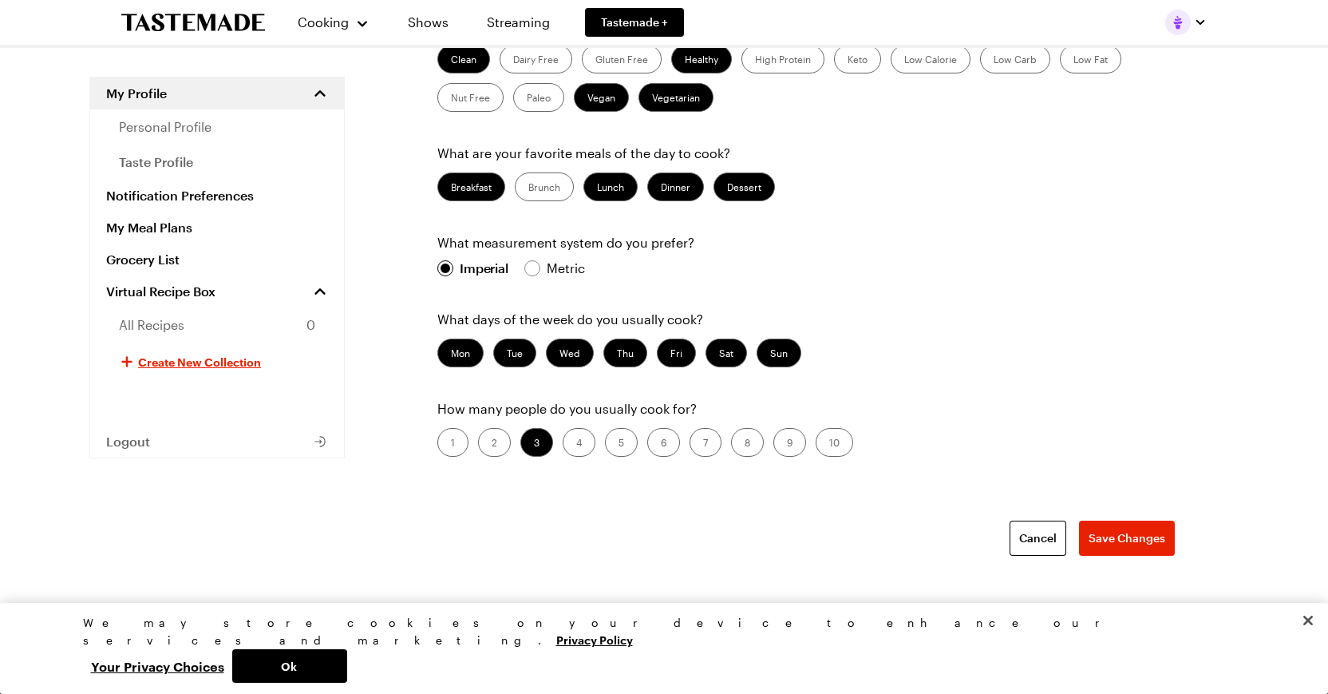
scroll to position [457, 0]
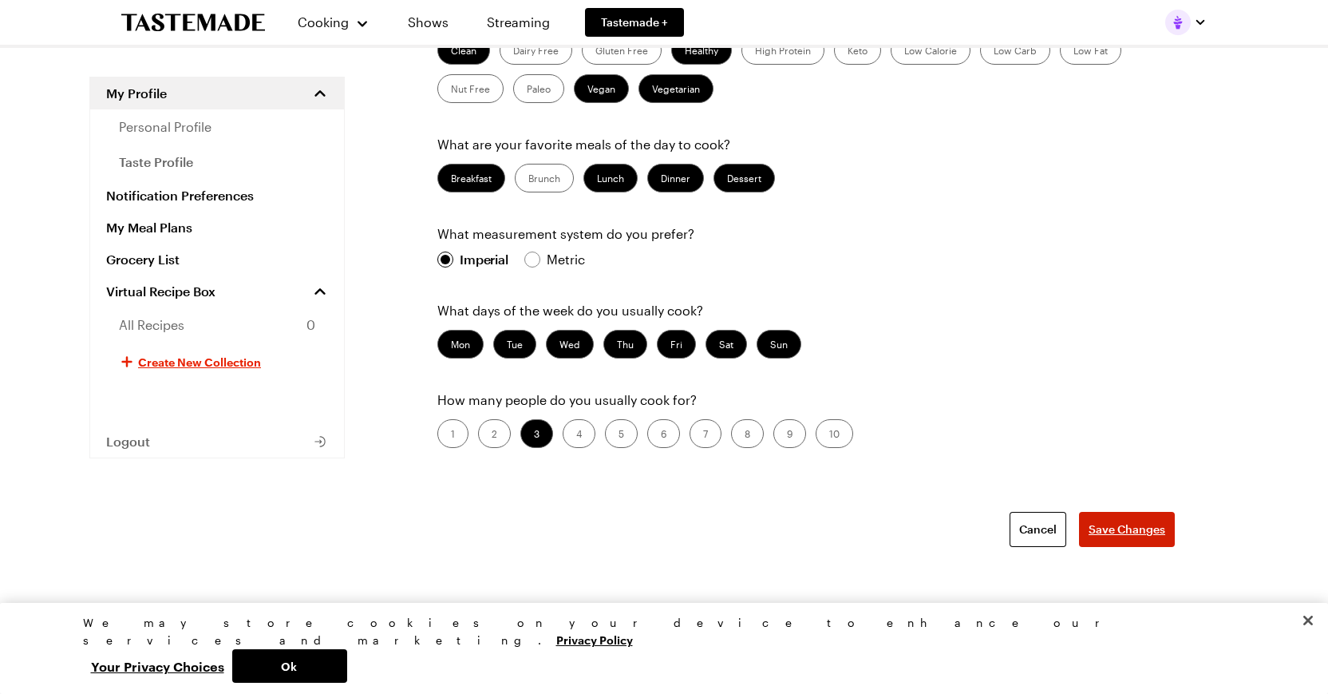
click at [1122, 529] on span "Save Changes" at bounding box center [1127, 529] width 77 height 16
click at [540, 172] on label "Brunch" at bounding box center [544, 178] width 59 height 29
click at [528, 180] on input "Brunch" at bounding box center [528, 180] width 0 height 0
click at [1109, 524] on span "Save Changes" at bounding box center [1127, 529] width 77 height 16
click at [347, 663] on button "Ok" at bounding box center [289, 666] width 115 height 34
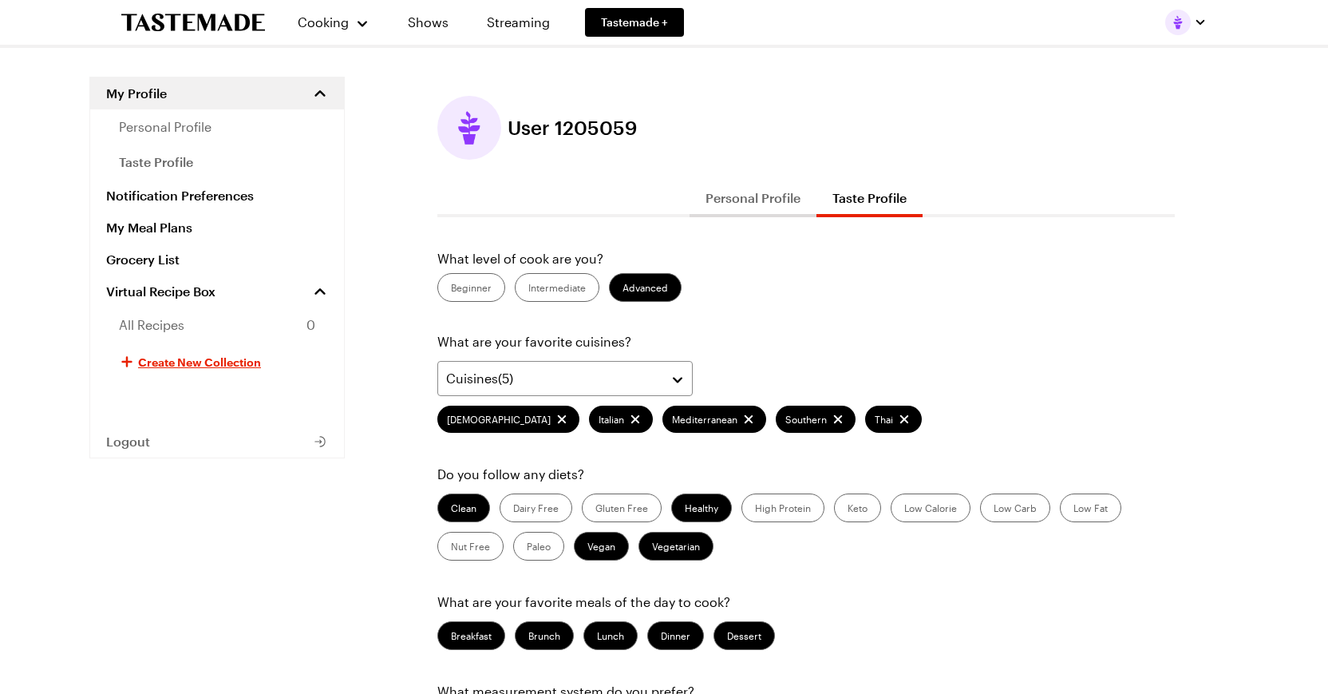
scroll to position [0, 0]
click at [746, 199] on button "Personal Profile" at bounding box center [753, 198] width 127 height 38
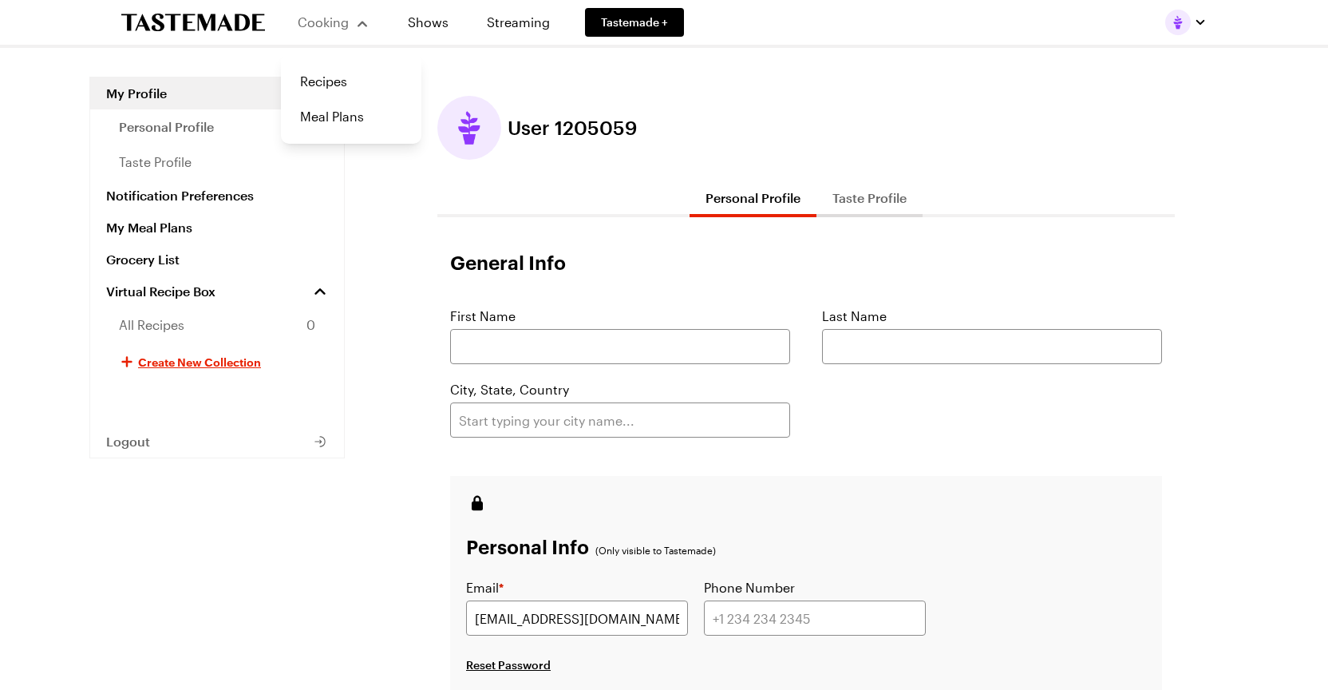
click at [311, 26] on span "Cooking" at bounding box center [323, 21] width 51 height 15
click at [318, 19] on span "Cooking" at bounding box center [323, 21] width 51 height 15
click at [312, 81] on link "Recipes" at bounding box center [351, 81] width 121 height 35
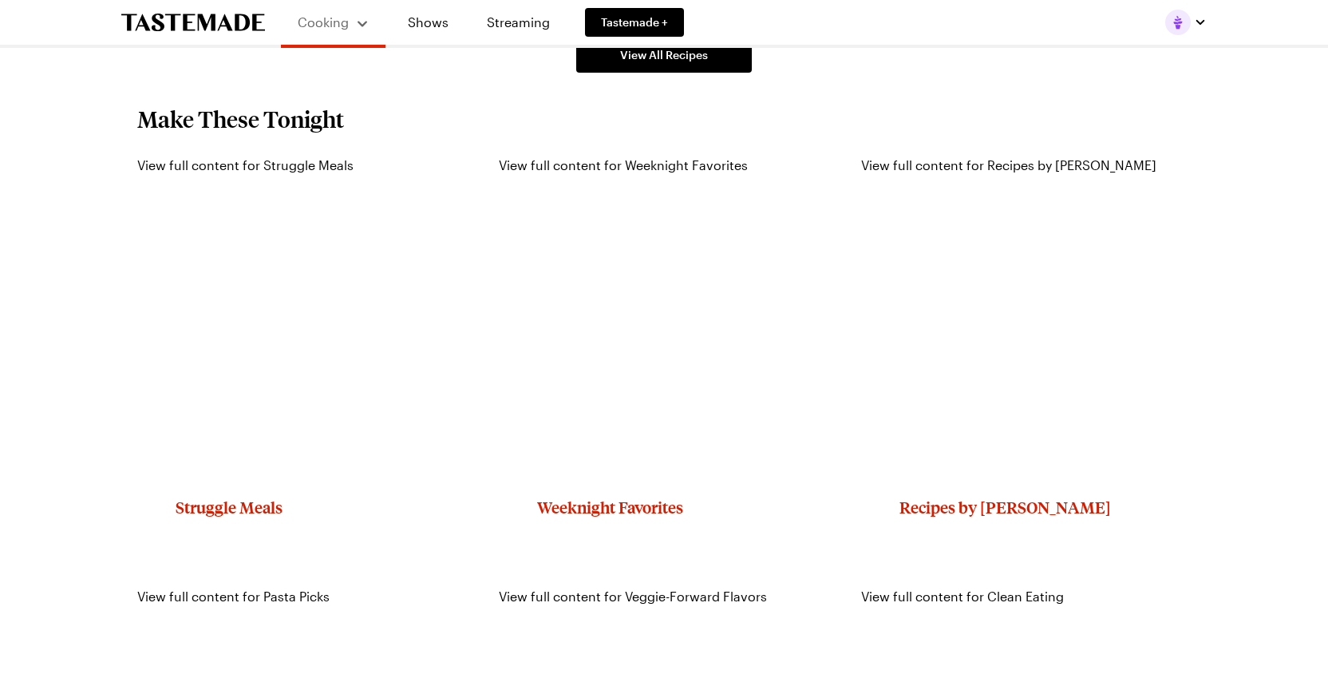
scroll to position [1442, 0]
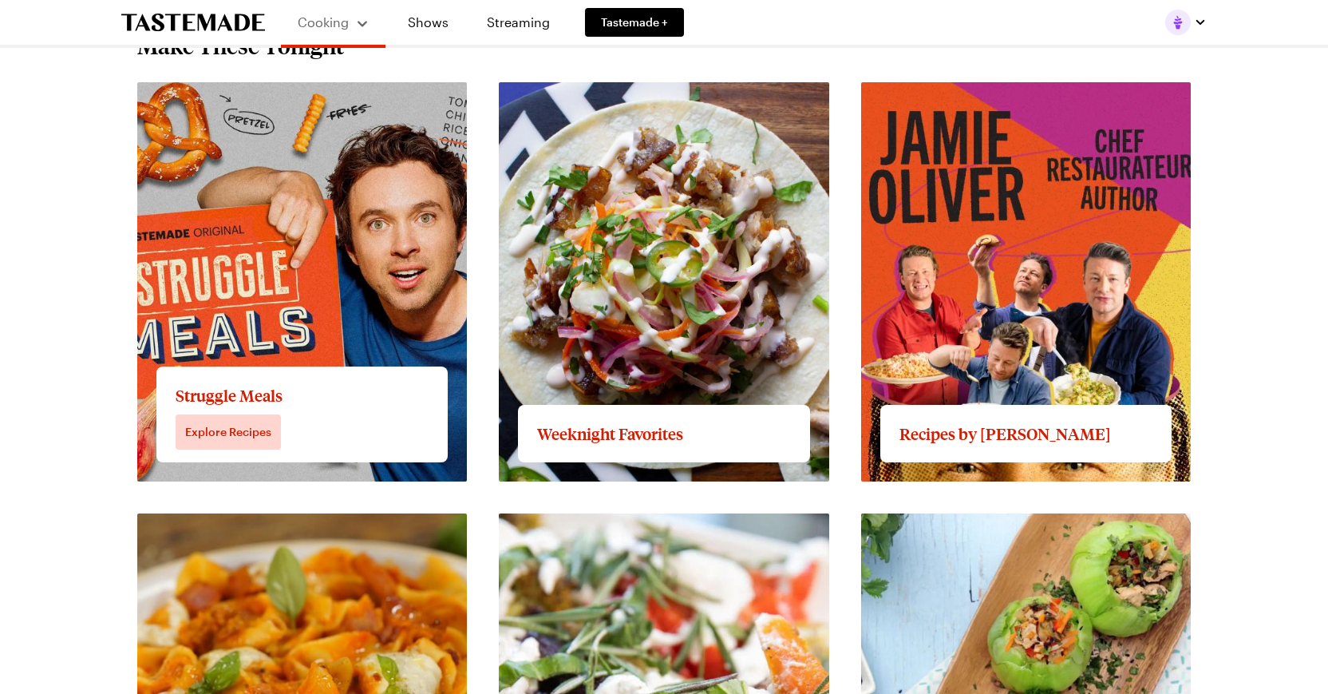
click at [245, 99] on link "View full content for Struggle Meals" at bounding box center [245, 91] width 216 height 15
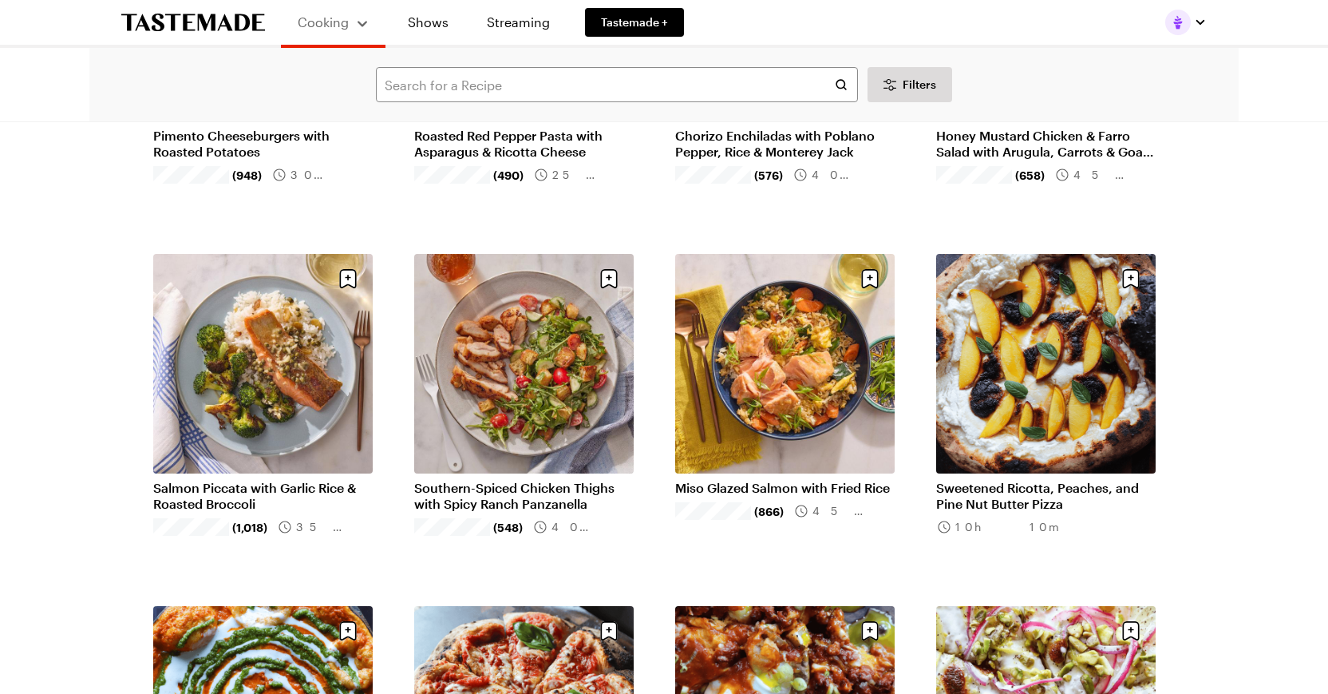
scroll to position [1414, 0]
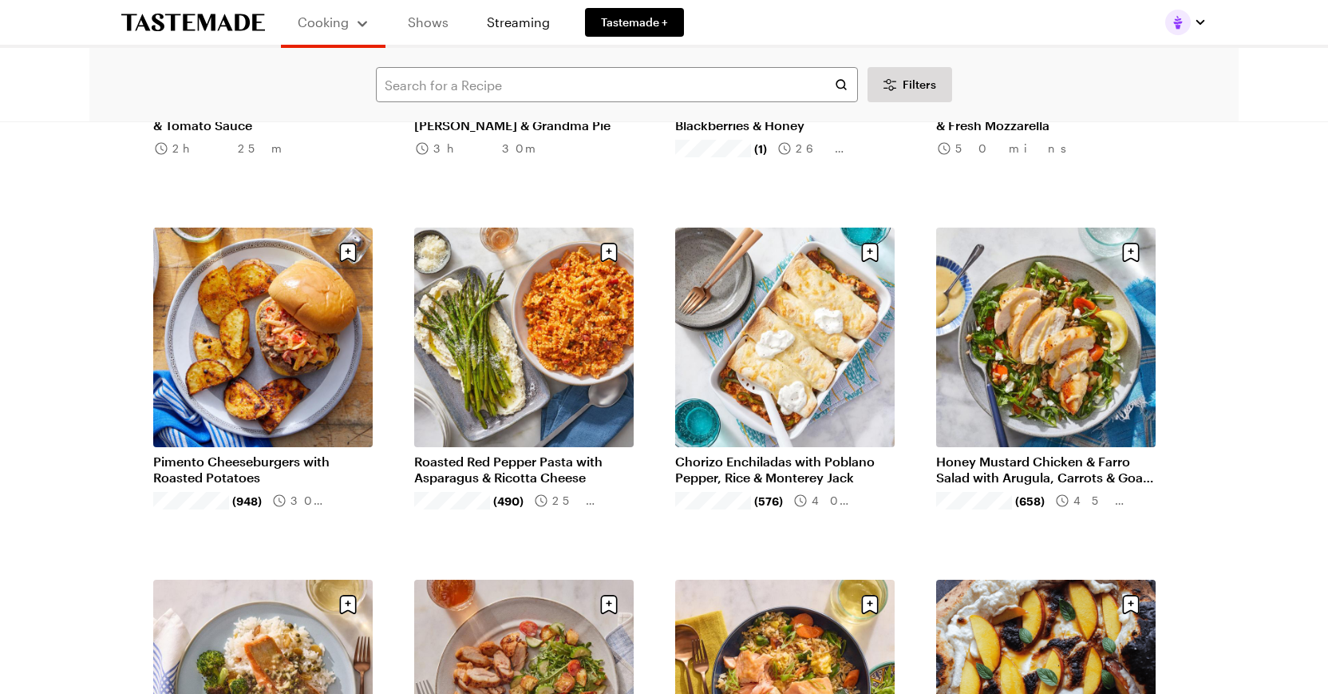
click at [434, 19] on link "Shows" at bounding box center [428, 22] width 73 height 45
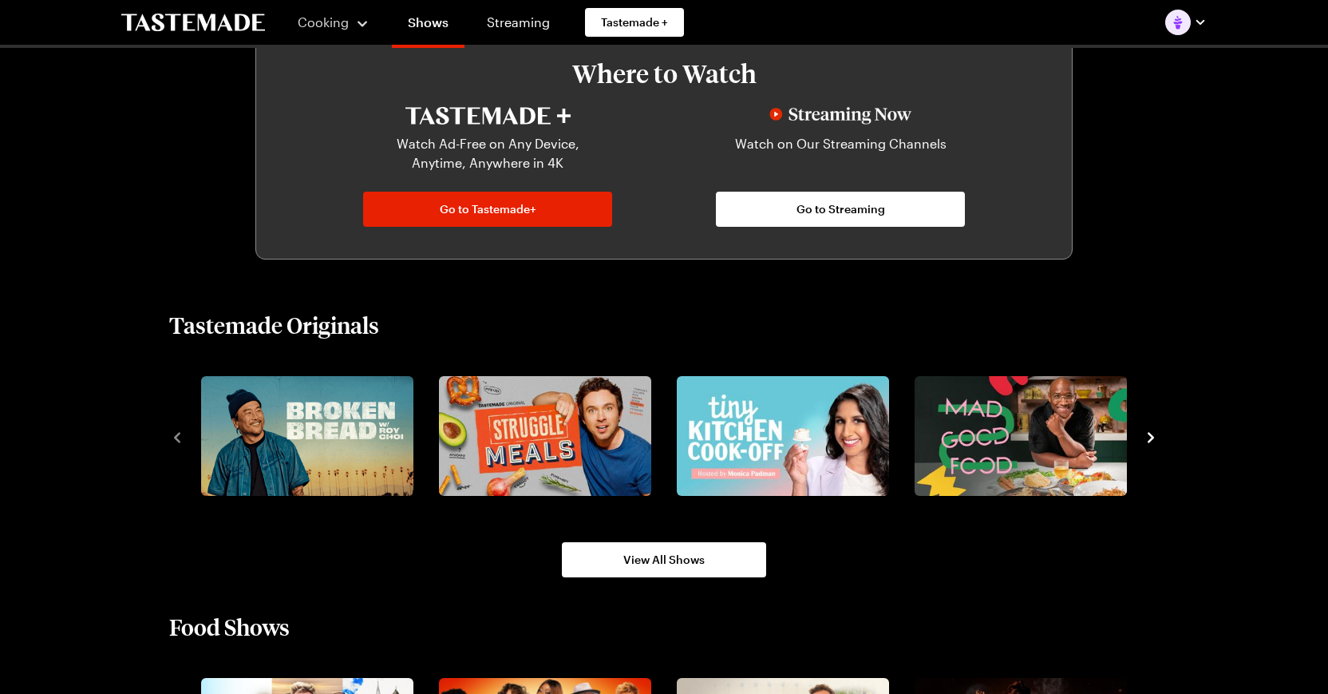
scroll to position [934, 0]
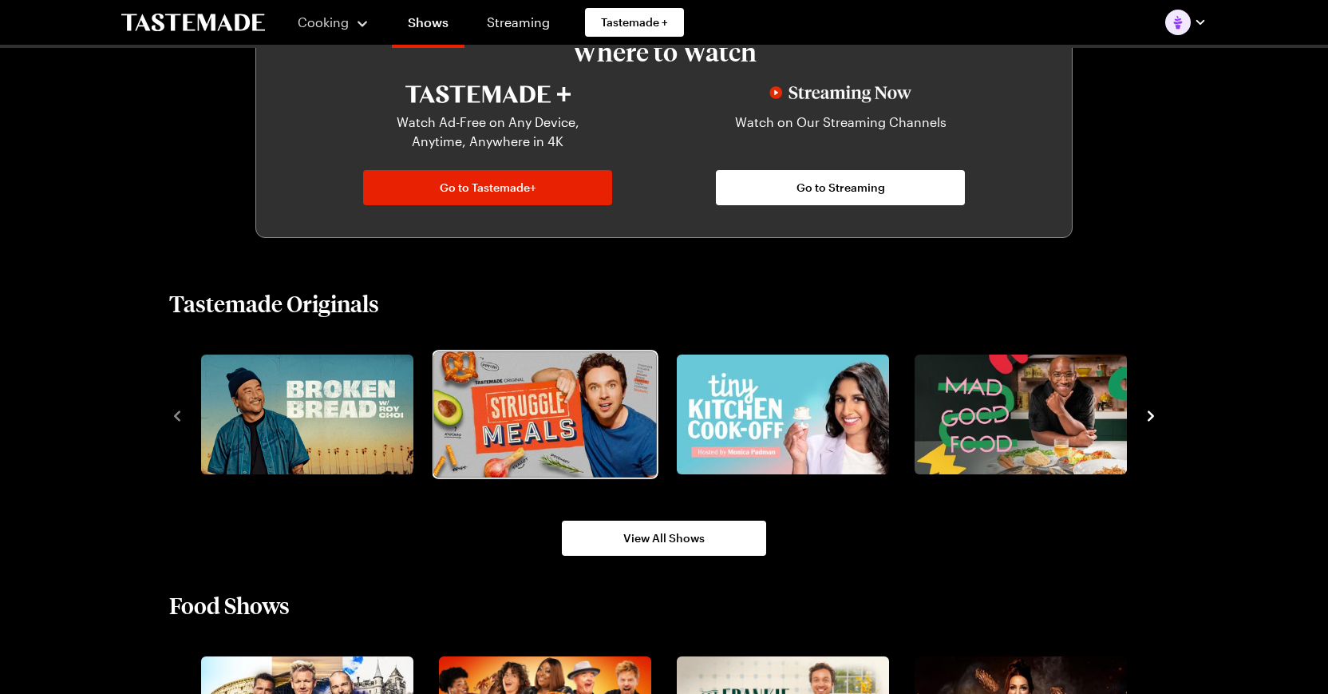
click at [547, 390] on img "2 / 8" at bounding box center [544, 413] width 223 height 125
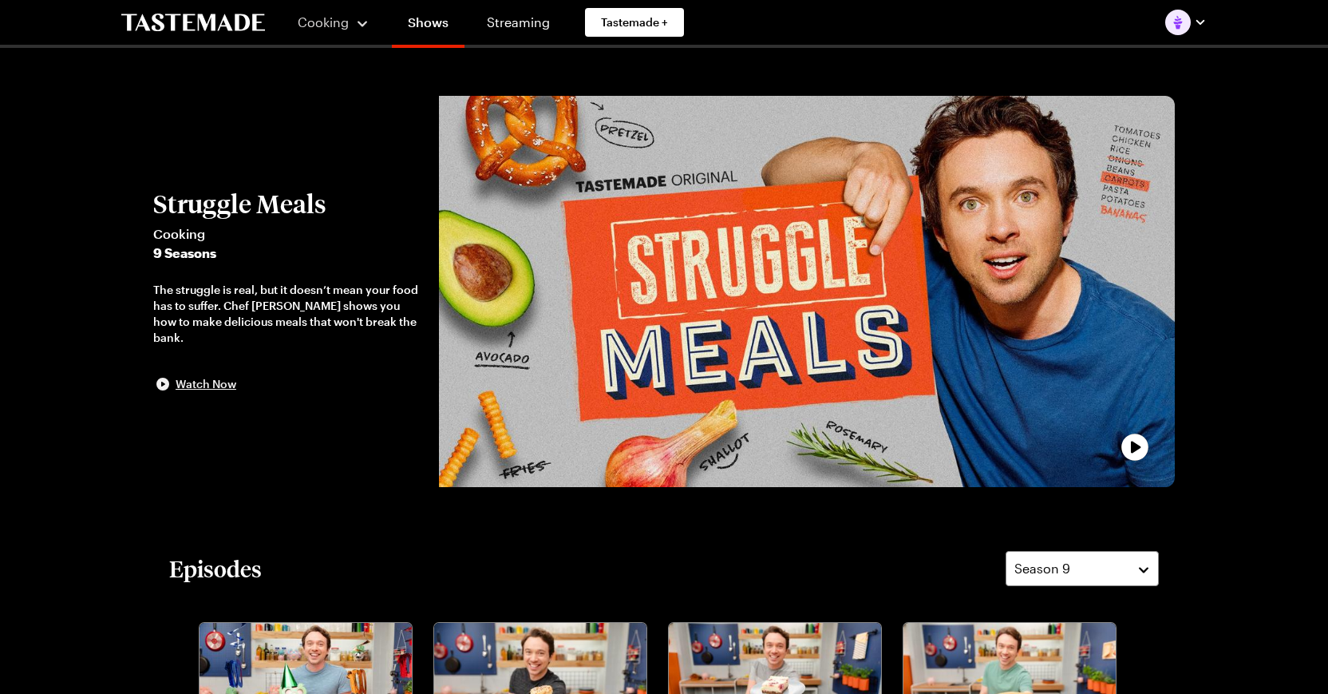
click at [204, 376] on span "Watch Now" at bounding box center [206, 384] width 61 height 16
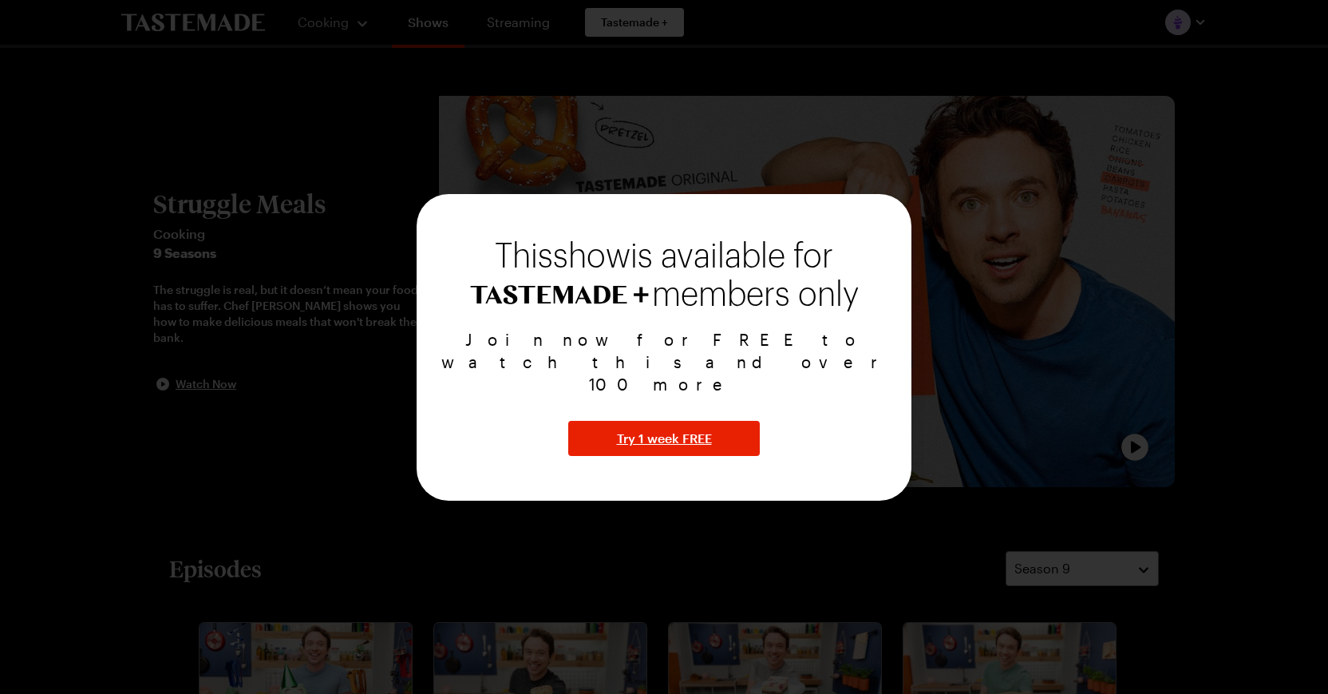
click at [326, 461] on div at bounding box center [664, 347] width 1328 height 694
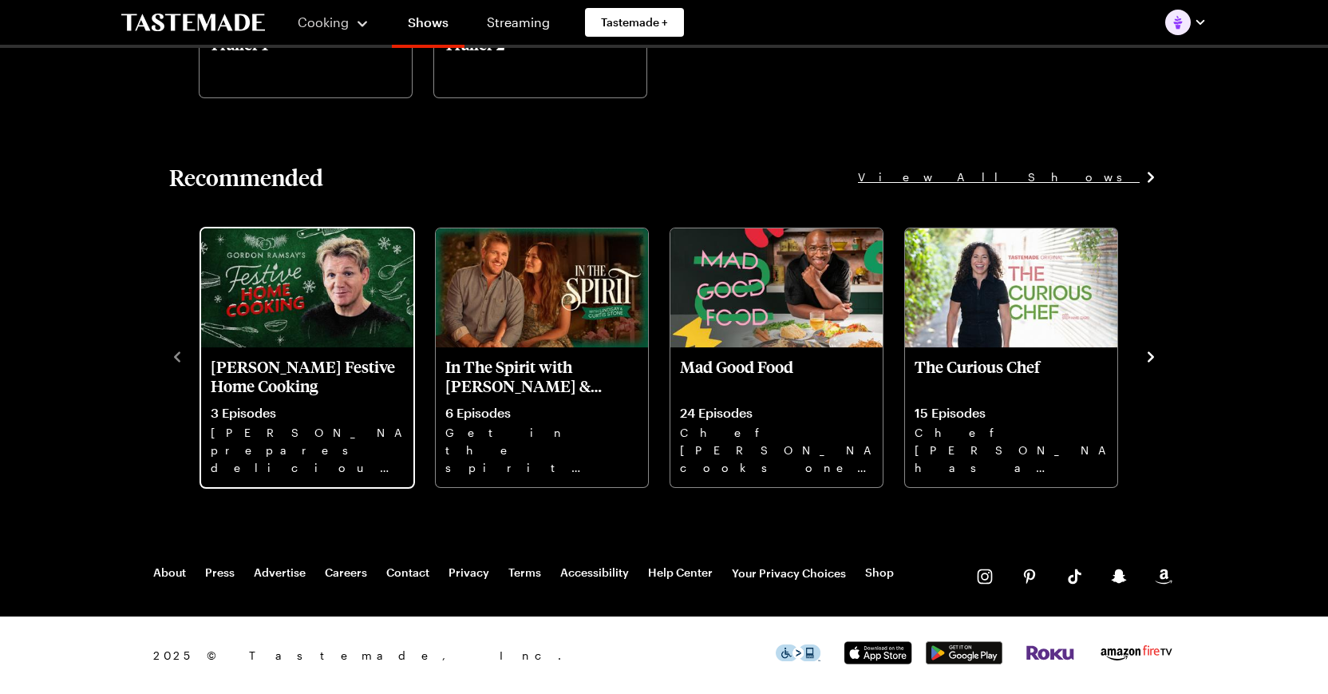
scroll to position [2037, 0]
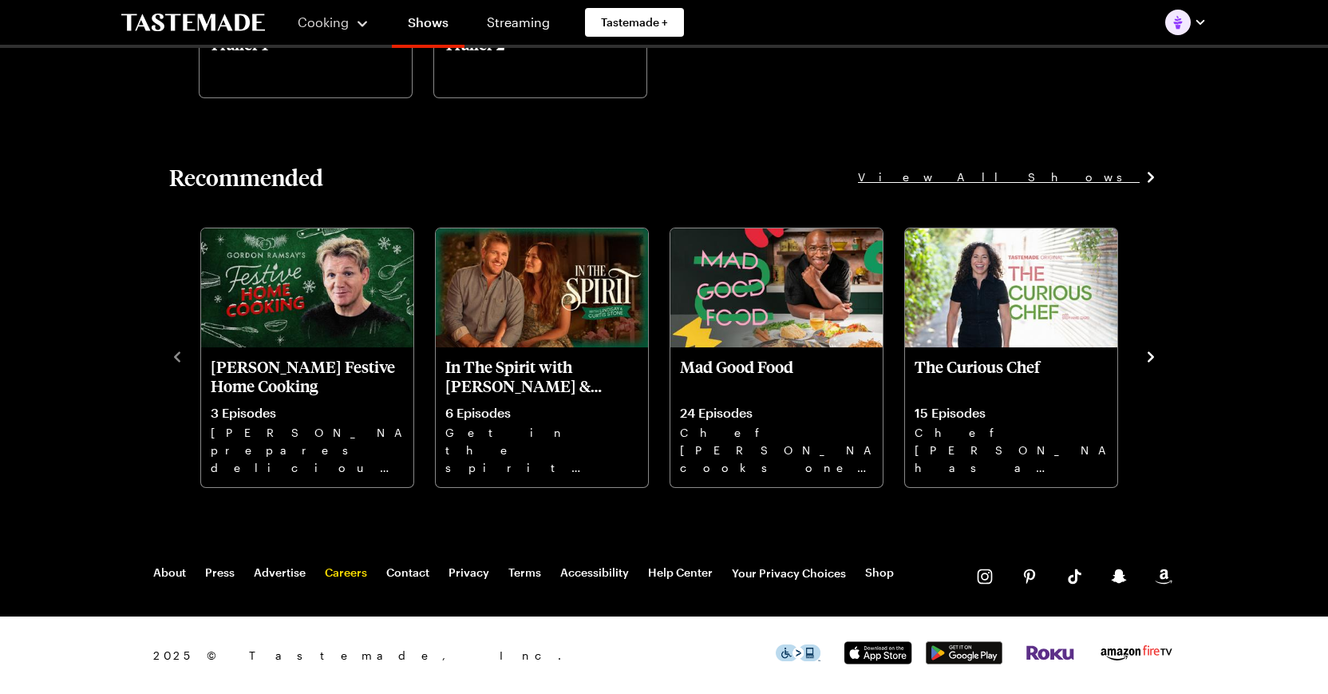
click at [339, 573] on link "Careers" at bounding box center [346, 573] width 42 height 16
